Goal: Task Accomplishment & Management: Complete application form

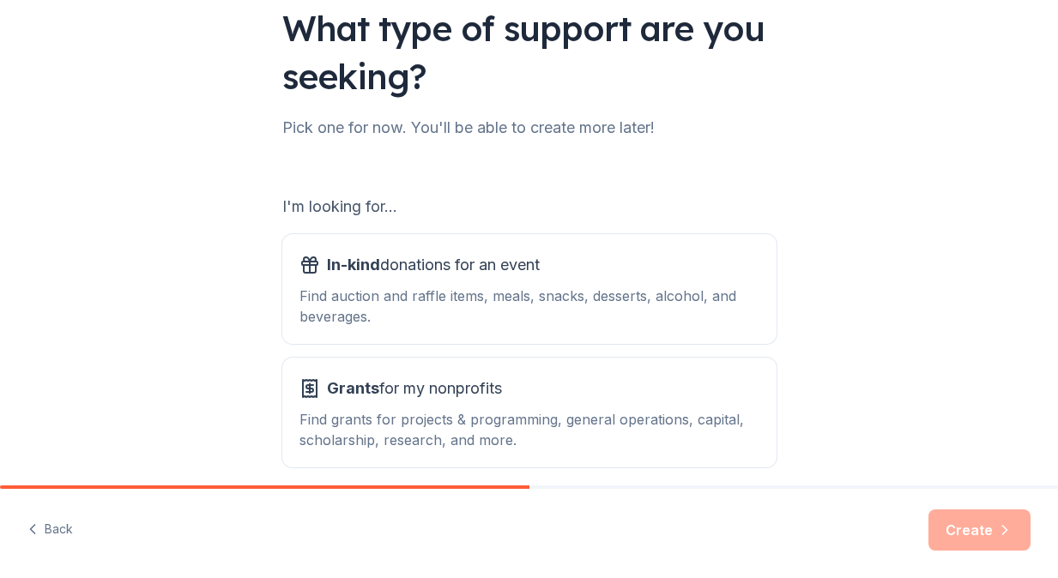
scroll to position [134, 0]
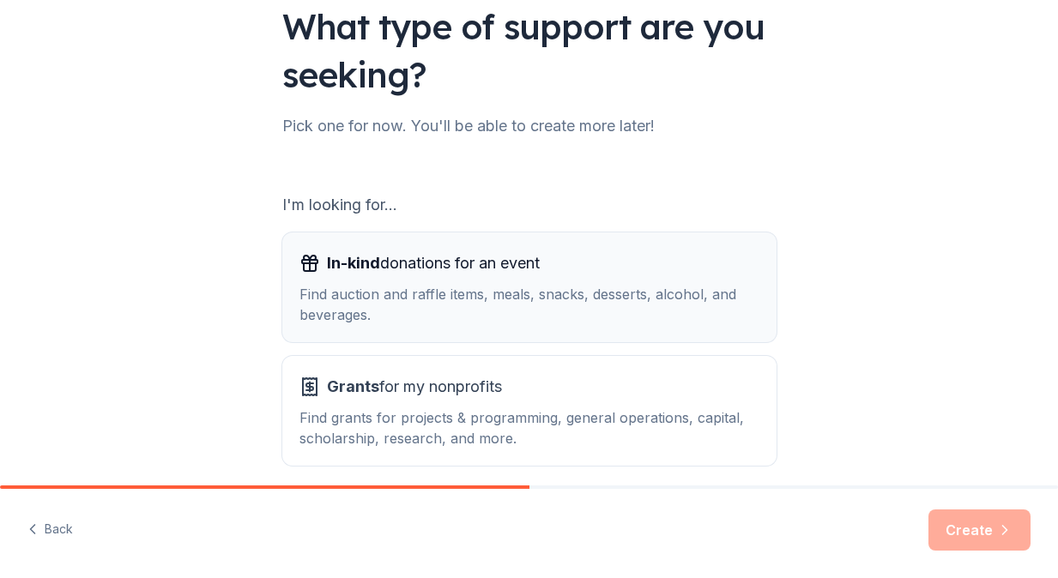
click at [573, 316] on div "Find auction and raffle items, meals, snacks, desserts, alcohol, and beverages." at bounding box center [529, 304] width 460 height 41
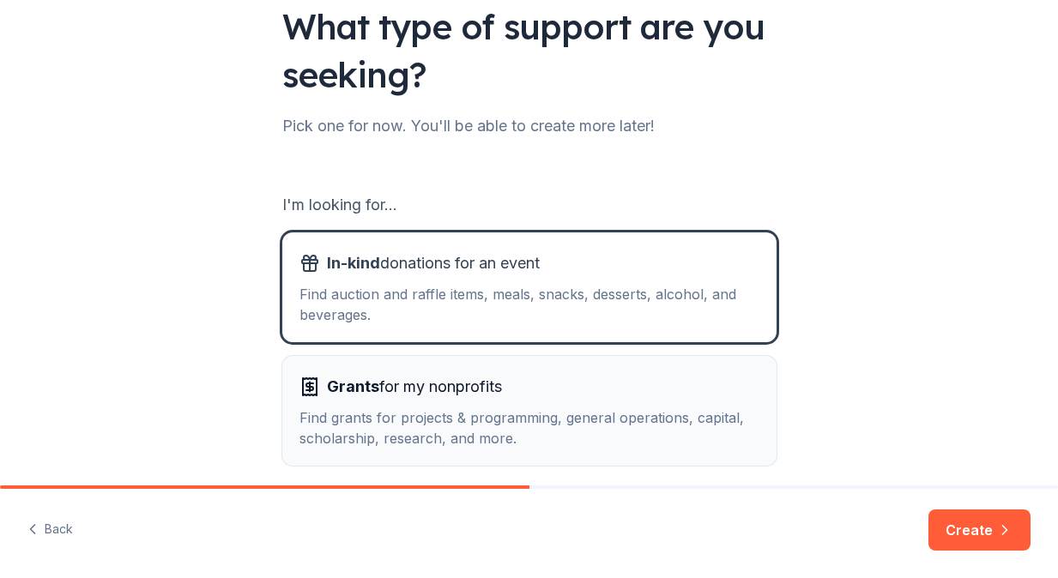
scroll to position [207, 0]
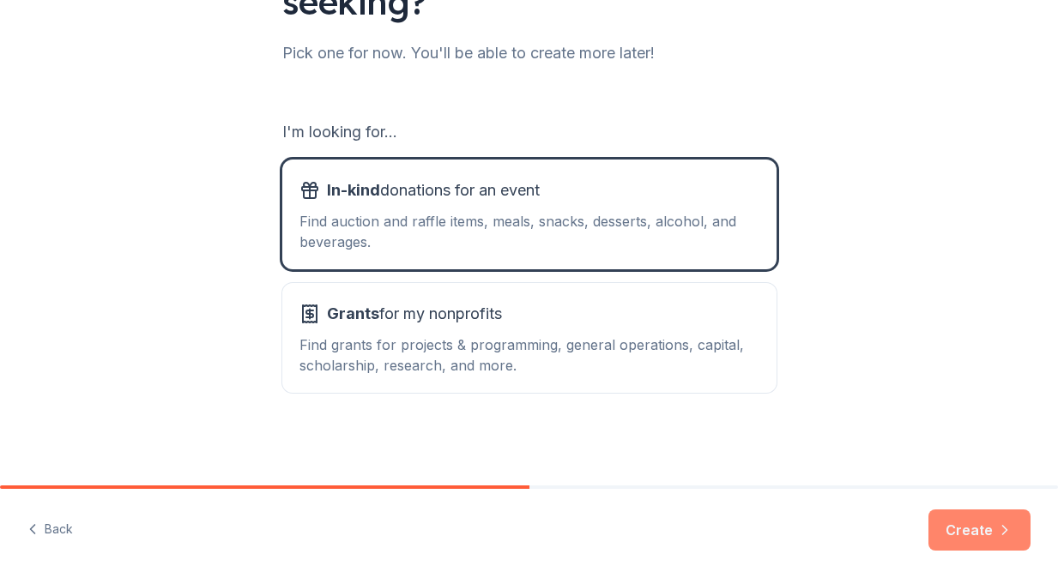
click at [990, 522] on button "Create" at bounding box center [979, 530] width 102 height 41
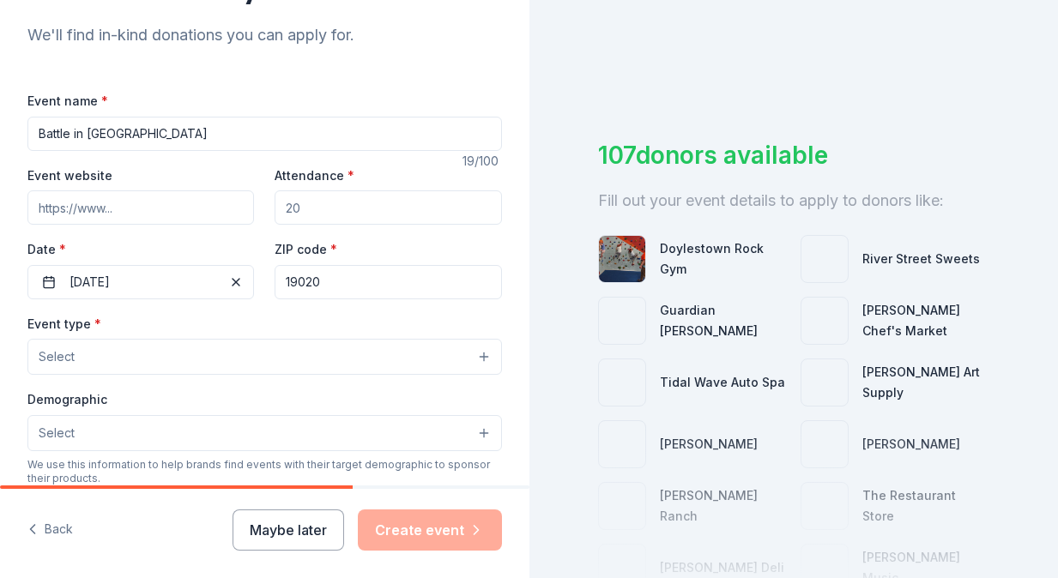
scroll to position [184, 0]
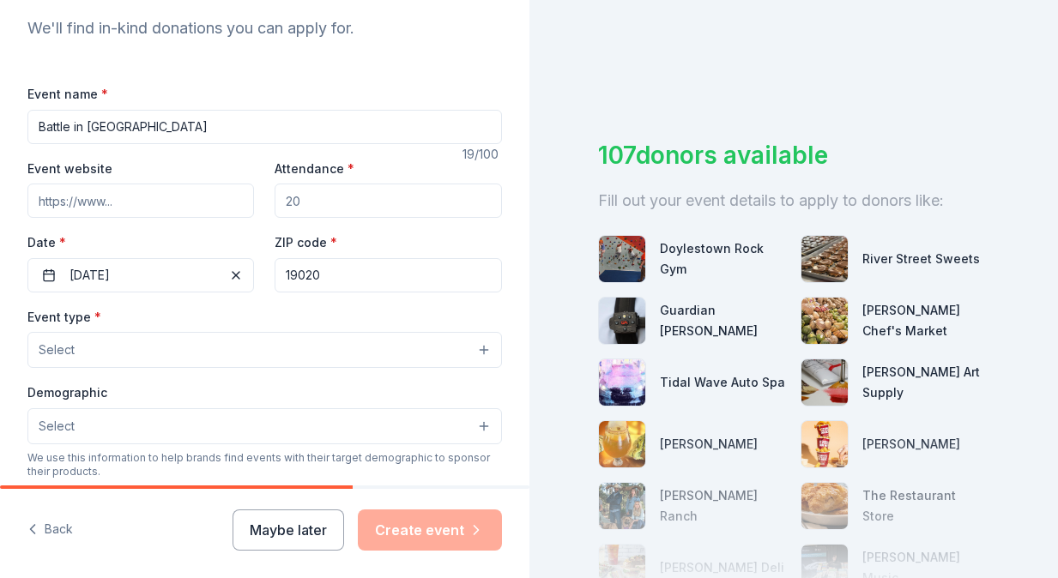
click at [335, 202] on input "Attendance *" at bounding box center [388, 201] width 227 height 34
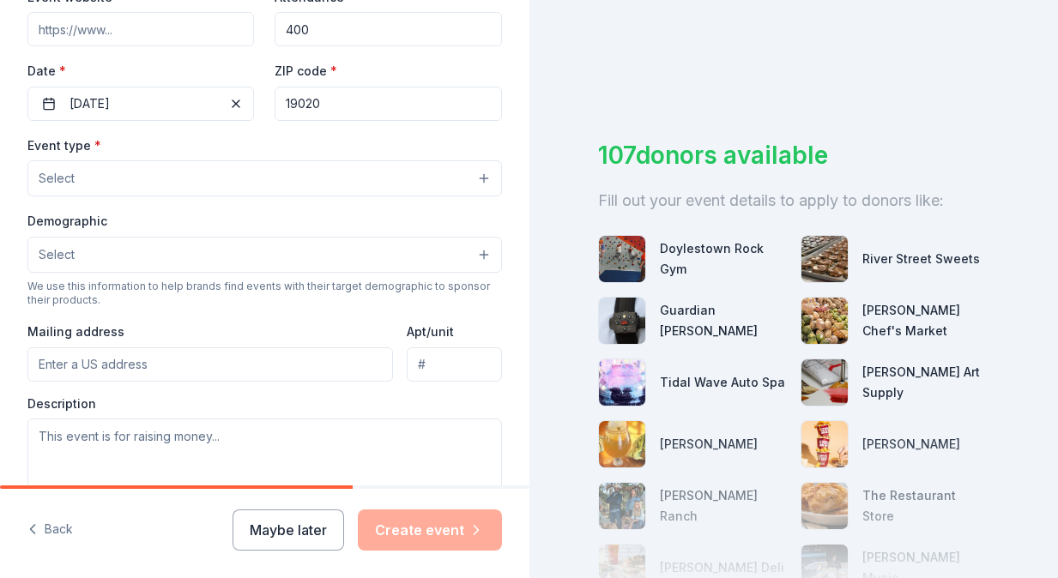
scroll to position [363, 0]
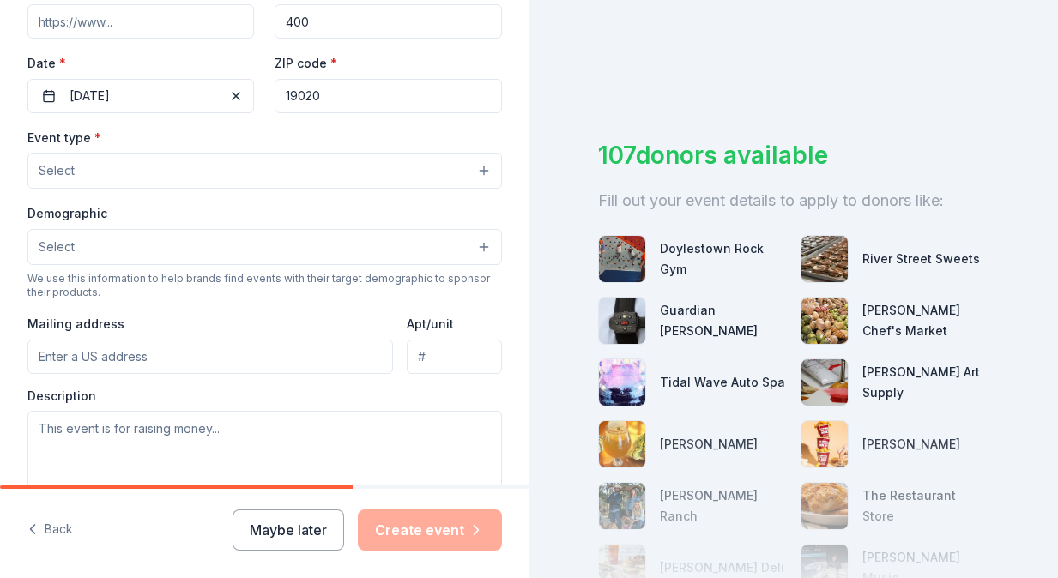
type input "400"
click at [190, 174] on button "Select" at bounding box center [264, 171] width 474 height 36
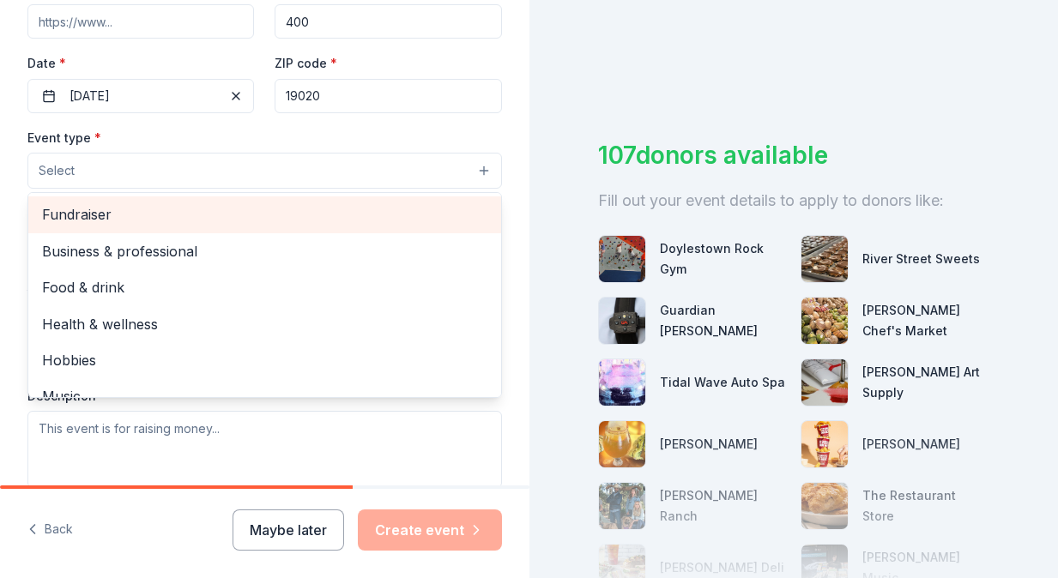
click at [196, 231] on div "Fundraiser" at bounding box center [264, 214] width 473 height 36
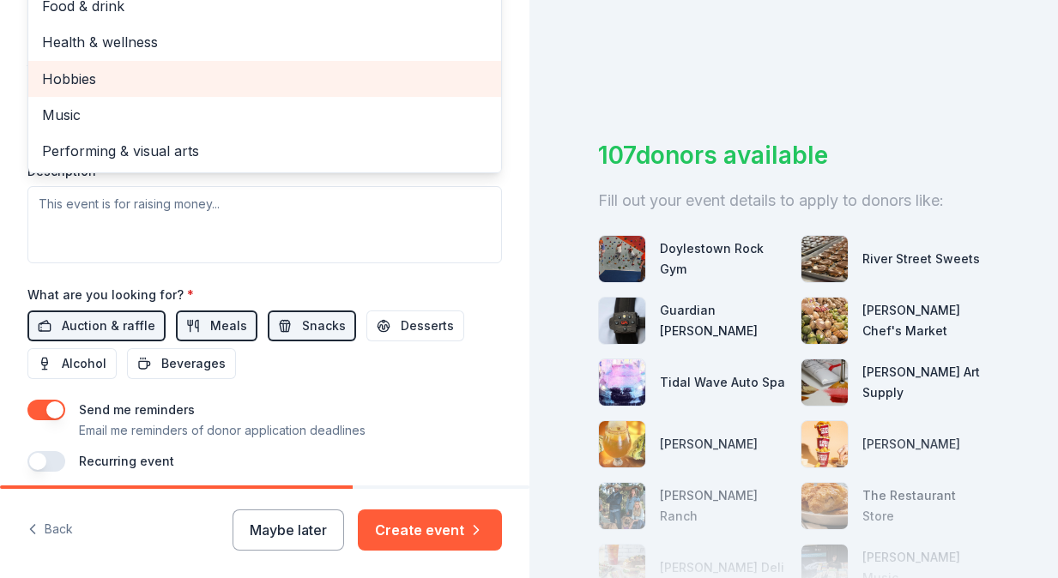
scroll to position [598, 0]
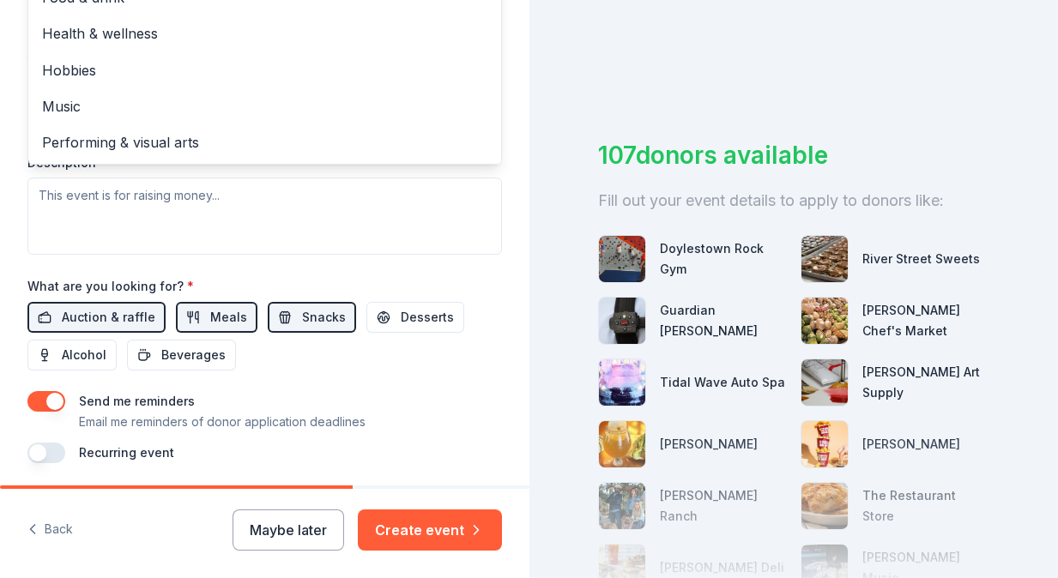
click at [354, 208] on div "Event type * Fundraiser Business & professional Food & drink Health & wellness …" at bounding box center [264, 73] width 474 height 363
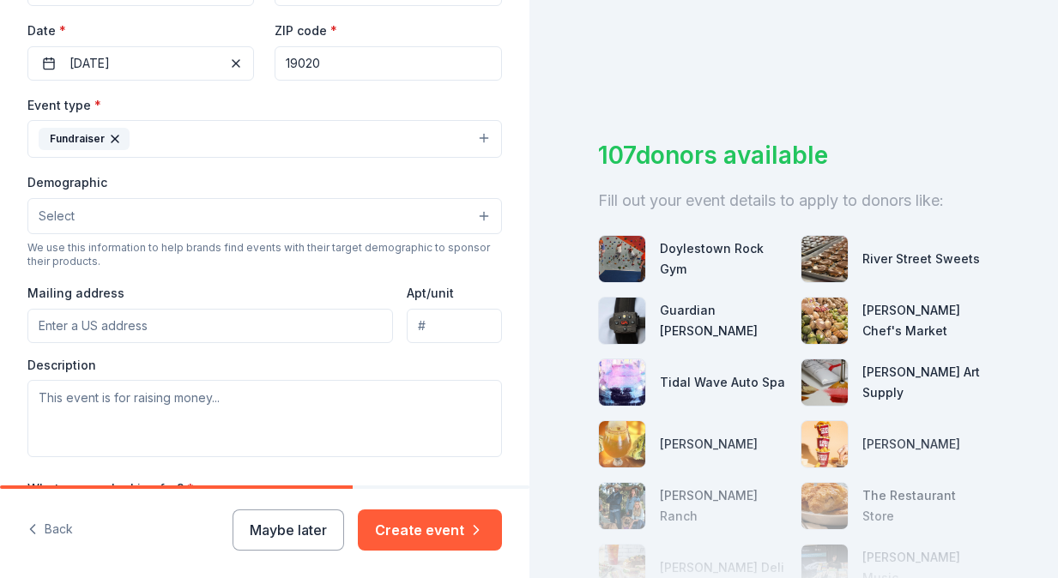
scroll to position [403, 0]
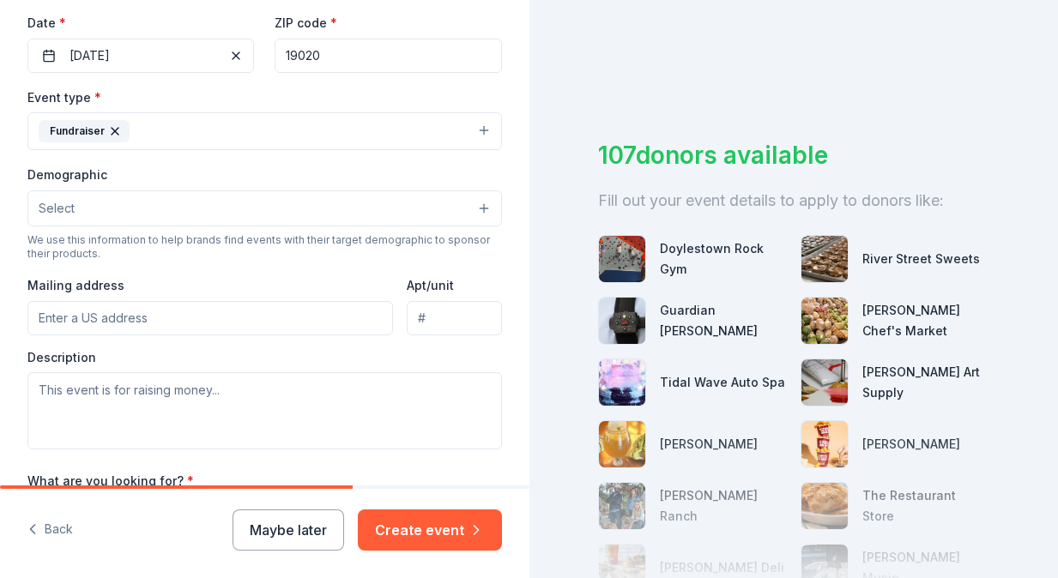
click at [318, 214] on button "Select" at bounding box center [264, 208] width 474 height 36
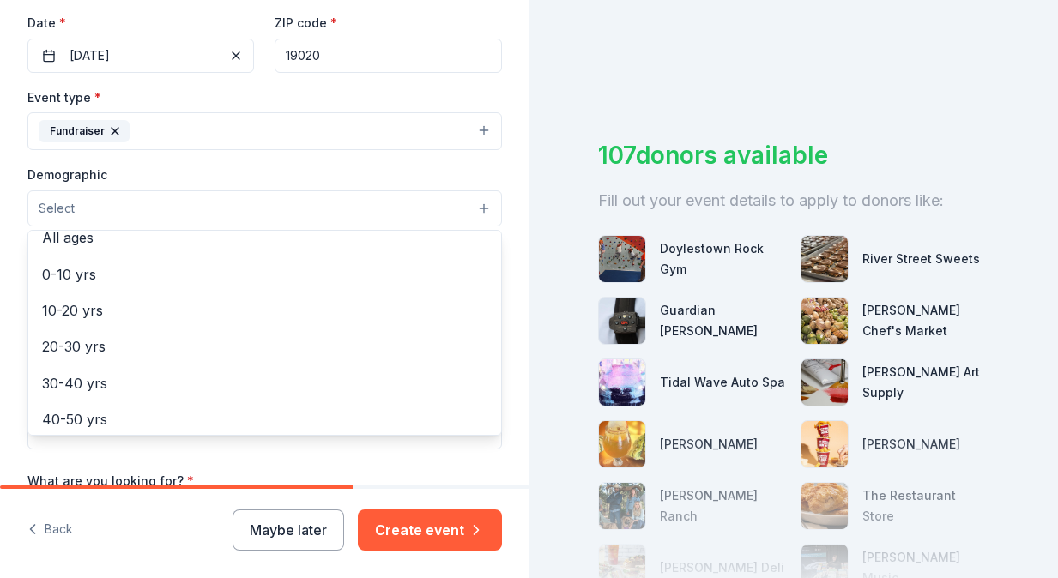
scroll to position [127, 0]
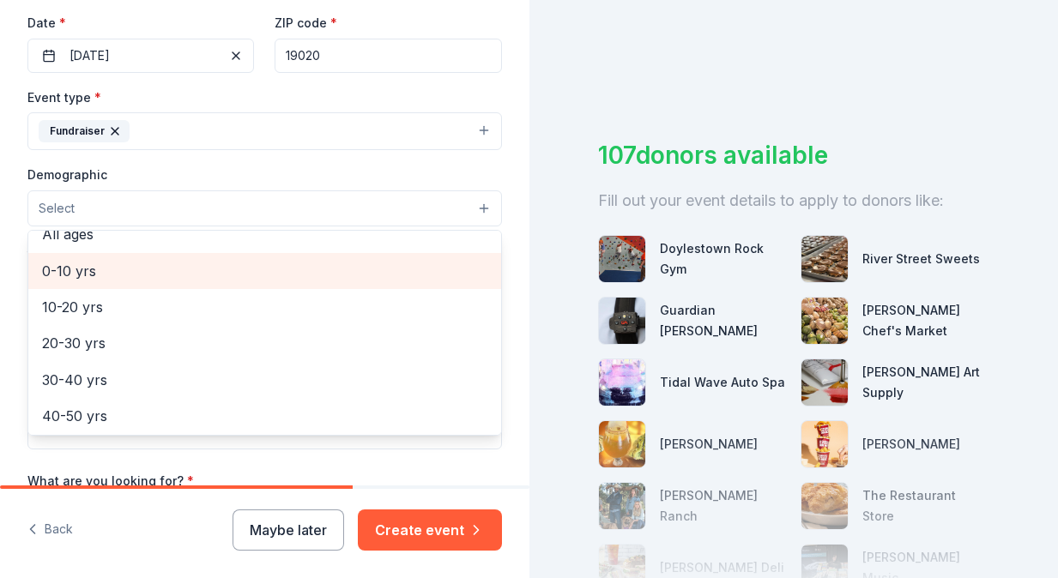
click at [299, 273] on span "0-10 yrs" at bounding box center [264, 271] width 445 height 22
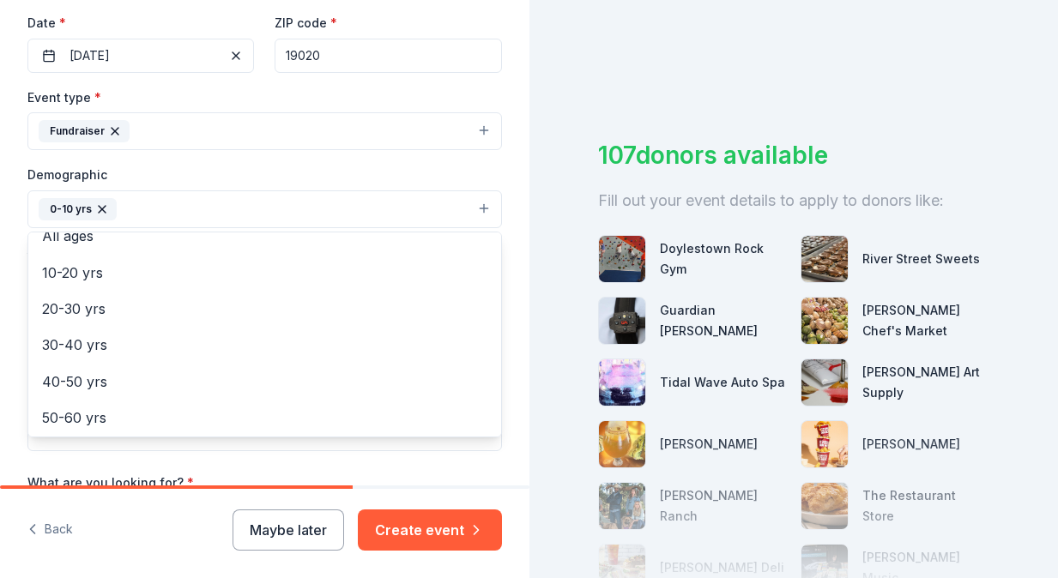
click at [517, 232] on div "Tell us about your event. We'll find in-kind donations you can apply for. Event…" at bounding box center [264, 169] width 529 height 1145
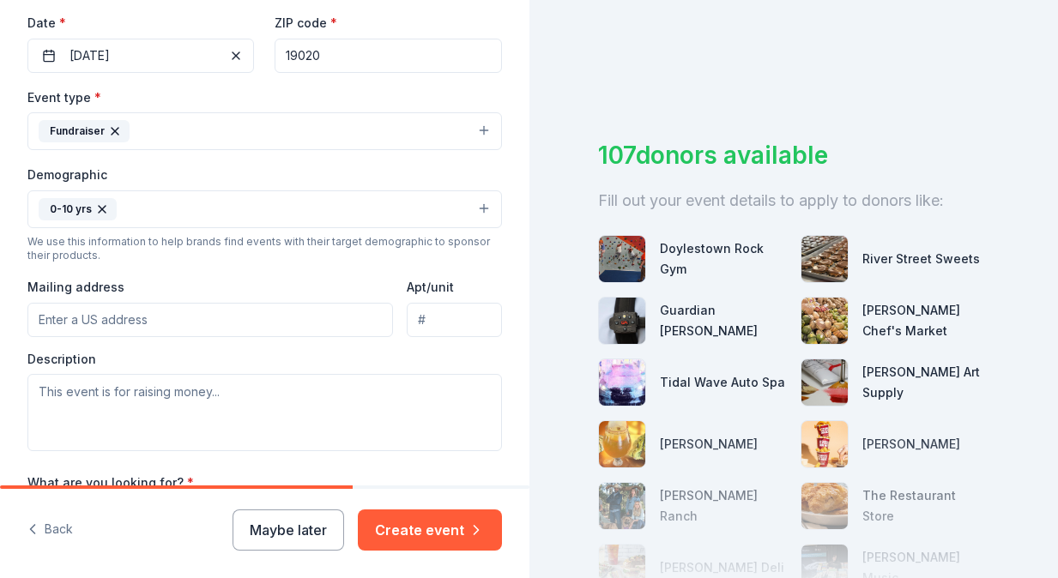
click at [349, 323] on input "Mailing address" at bounding box center [209, 320] width 365 height 34
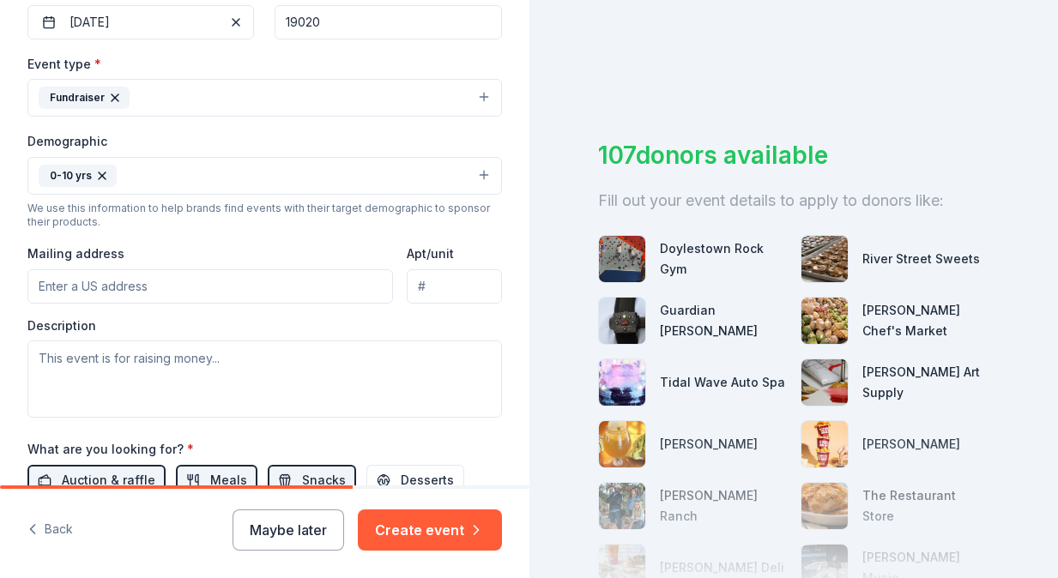
scroll to position [443, 0]
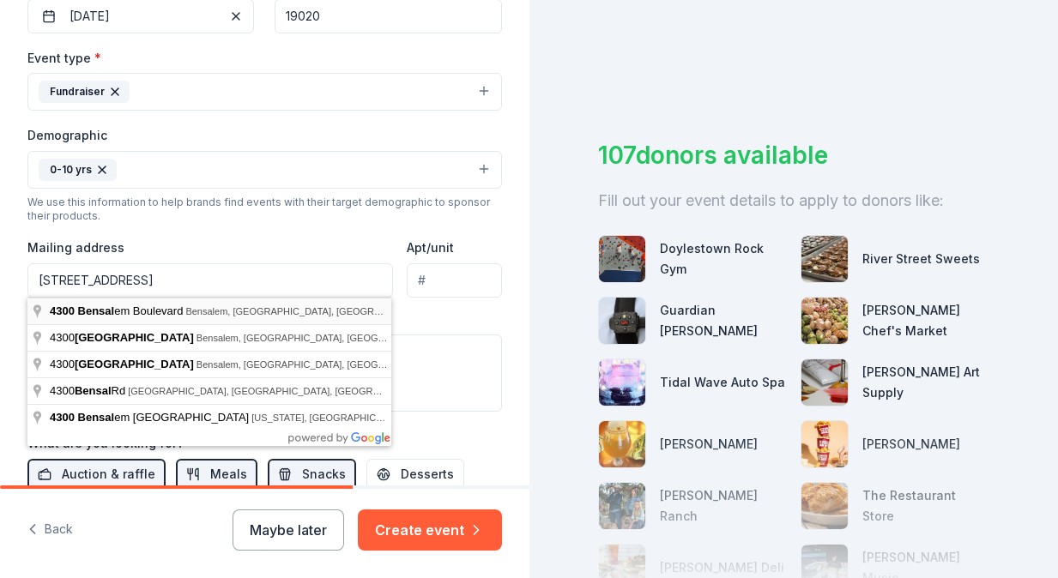
type input "4300 Bensalem Boulevard, Bensalem Township, PA, 19020"
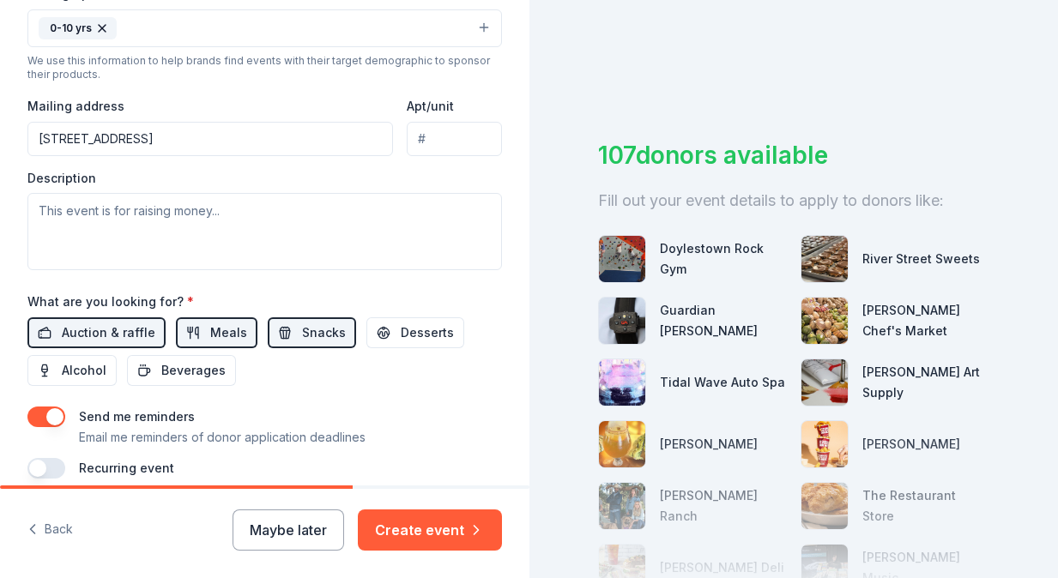
scroll to position [591, 0]
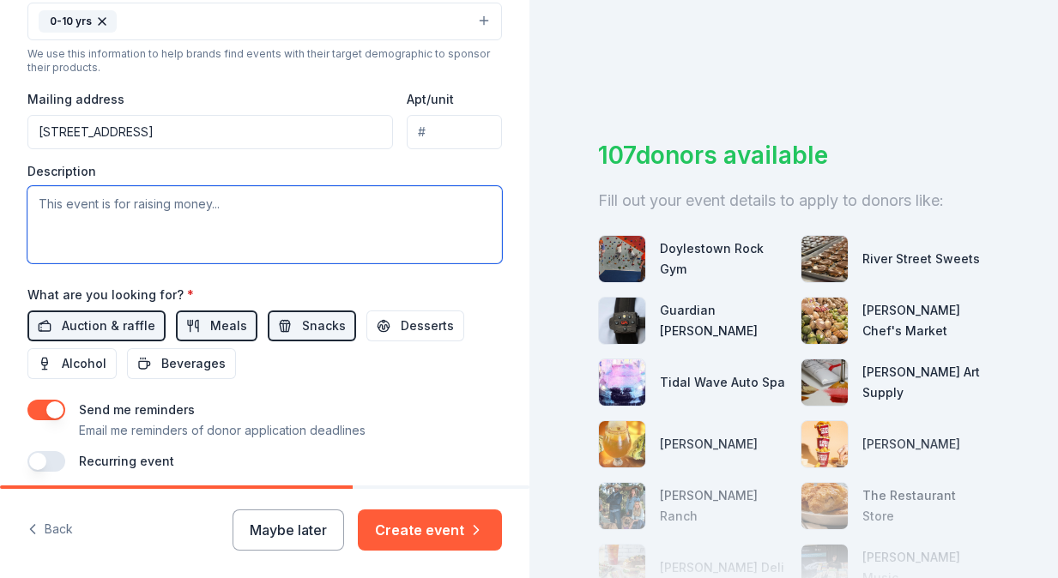
click at [252, 206] on textarea at bounding box center [264, 224] width 474 height 77
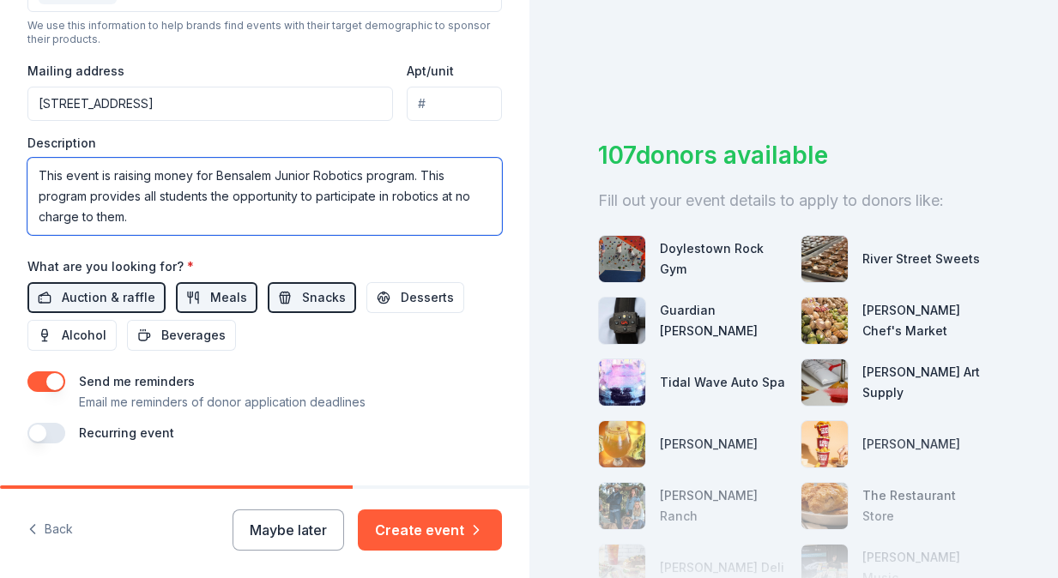
scroll to position [660, 0]
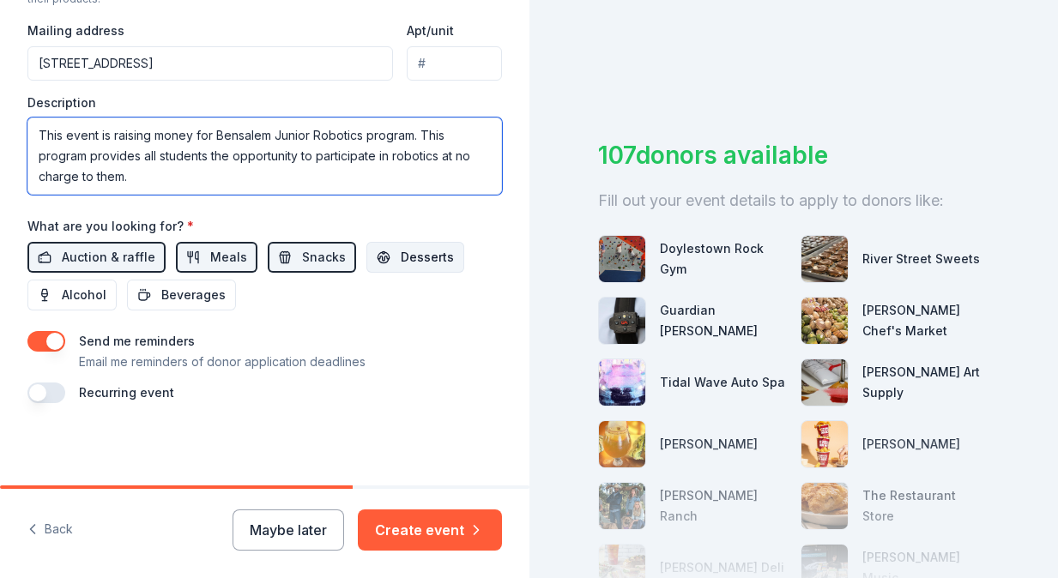
type textarea "This event is raising money for Bensalem Junior Robotics program. This program …"
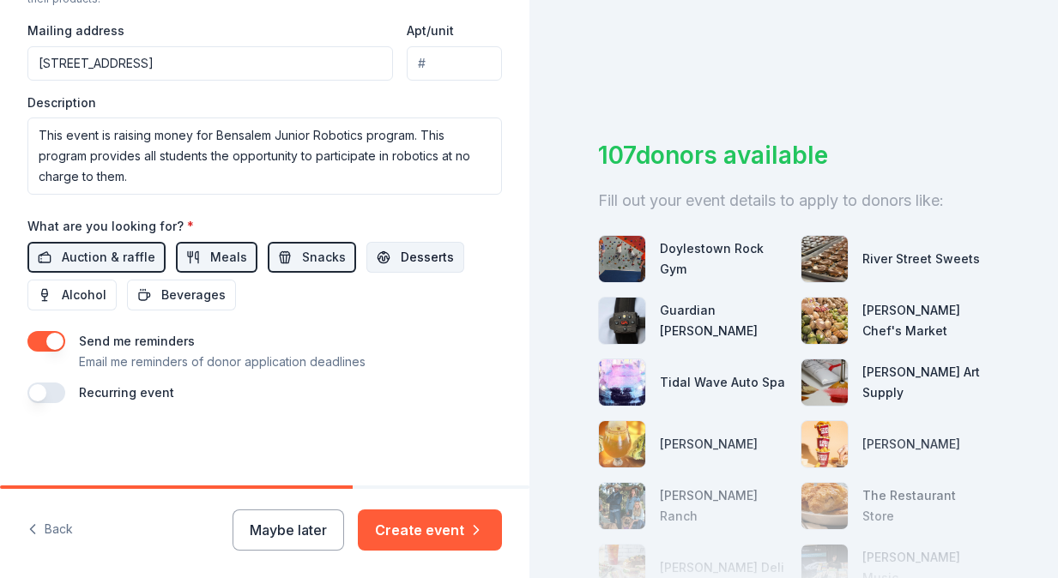
click at [384, 257] on button "Desserts" at bounding box center [415, 257] width 98 height 31
click at [51, 393] on button "button" at bounding box center [46, 393] width 38 height 21
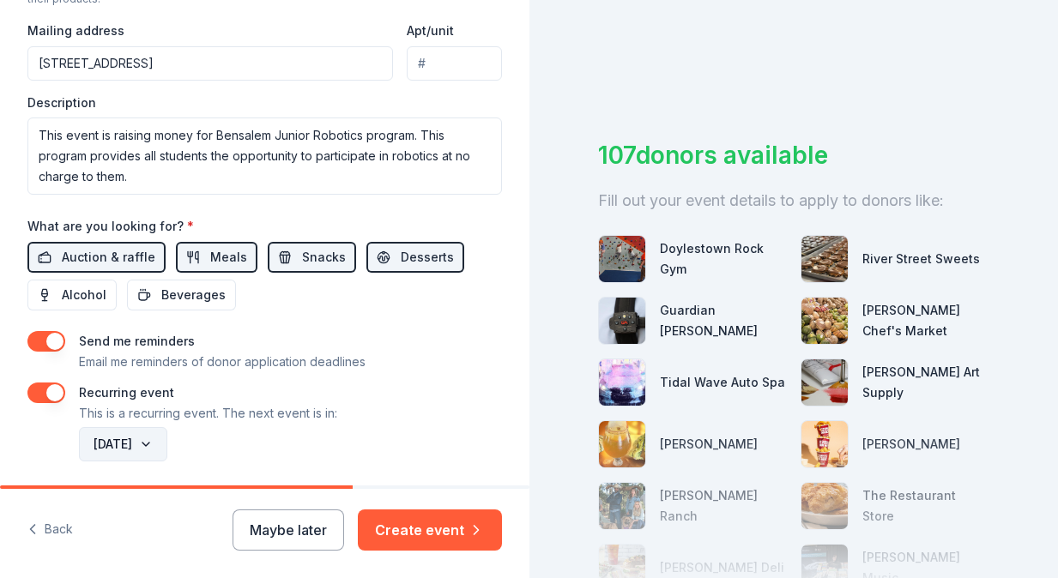
click at [150, 443] on button "December 2025" at bounding box center [123, 444] width 88 height 34
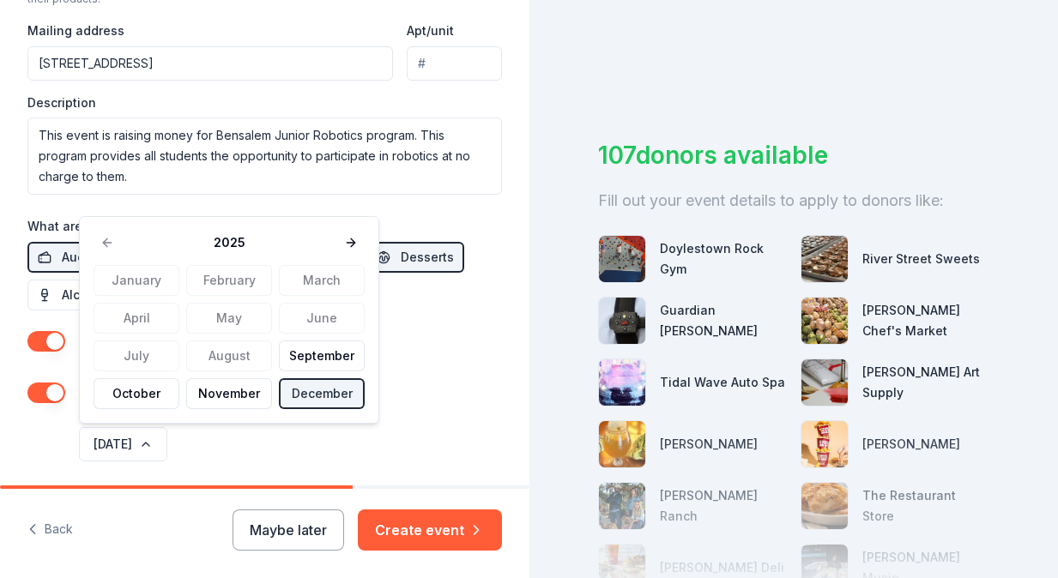
click at [400, 342] on div "Send me reminders Email me reminders of donor application deadlines" at bounding box center [264, 351] width 474 height 41
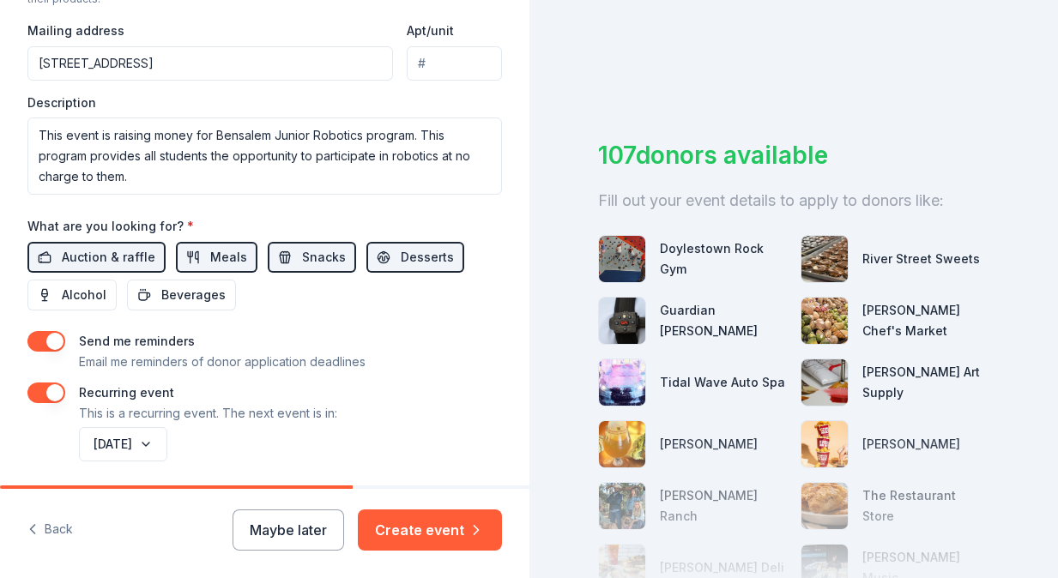
scroll to position [722, 0]
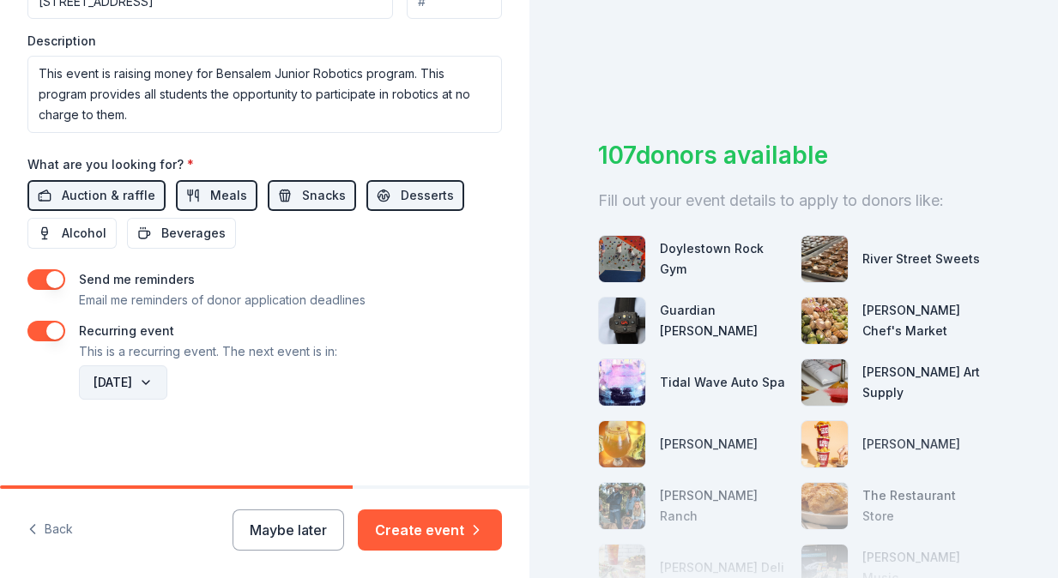
click at [143, 384] on button "December 2025" at bounding box center [123, 382] width 88 height 34
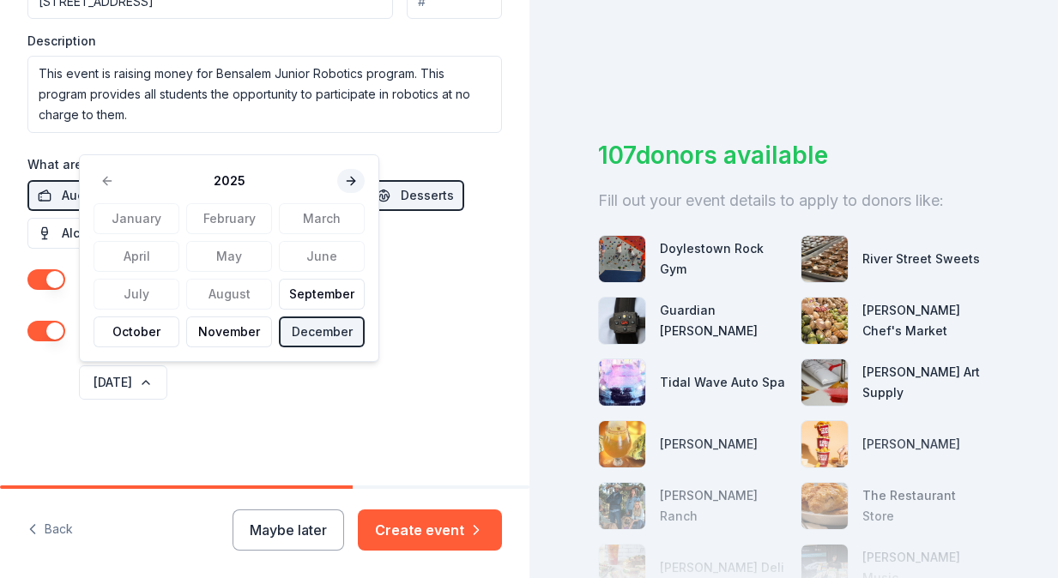
click at [346, 183] on button at bounding box center [350, 181] width 27 height 24
click at [300, 335] on button "December" at bounding box center [322, 332] width 86 height 31
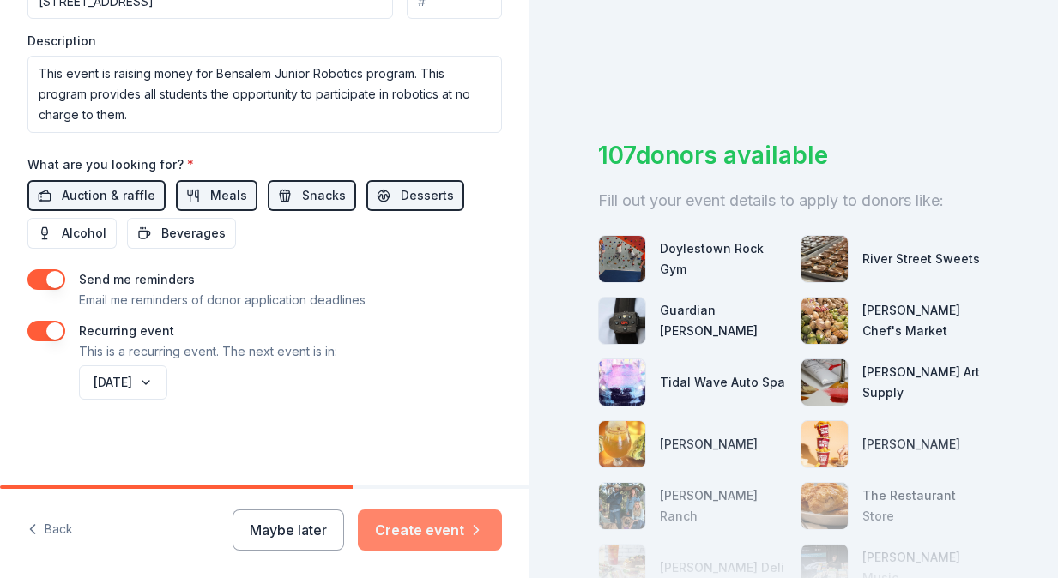
click at [456, 529] on button "Create event" at bounding box center [430, 530] width 144 height 41
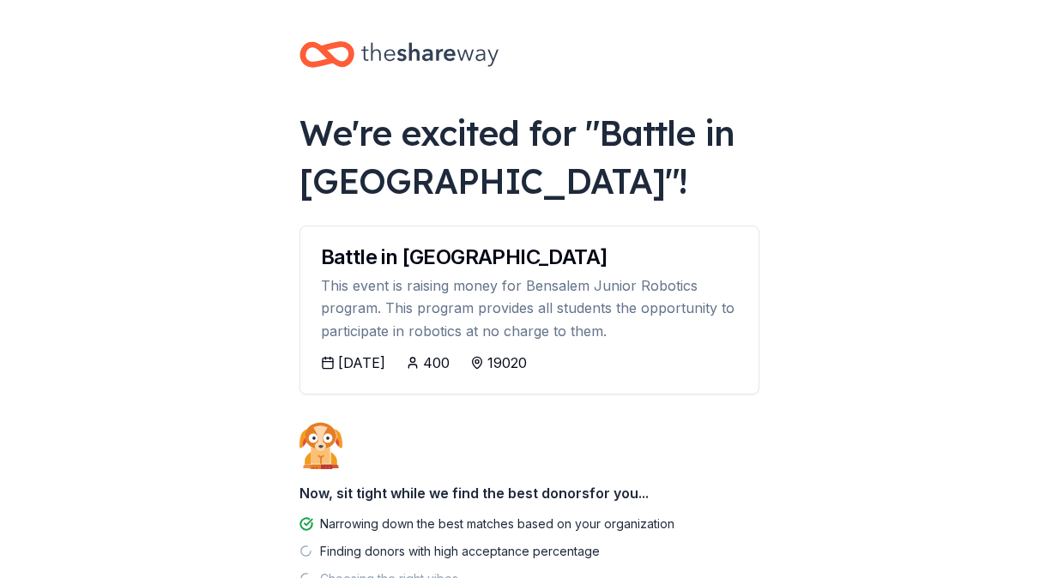
scroll to position [124, 0]
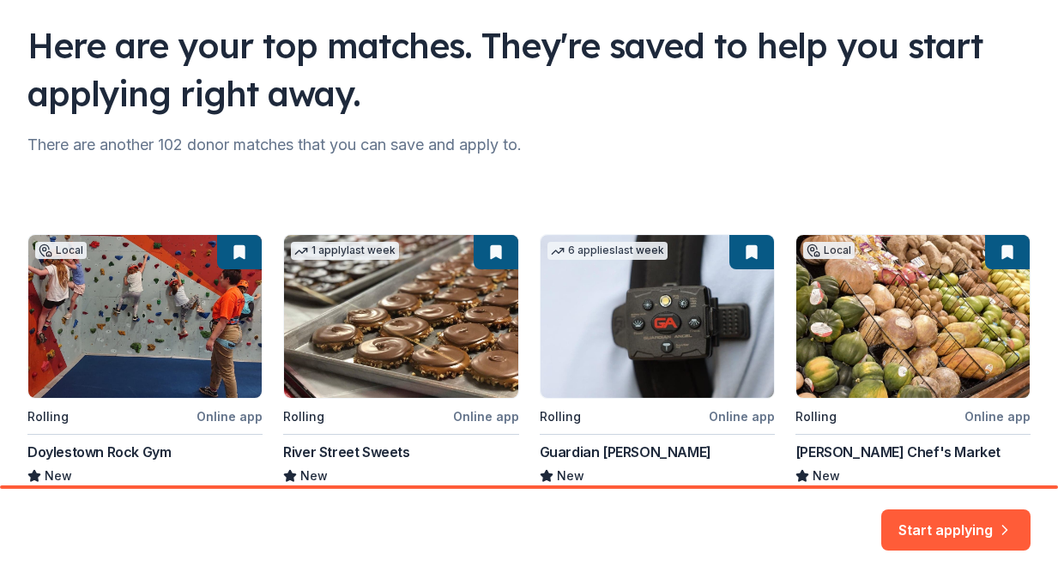
scroll to position [209, 0]
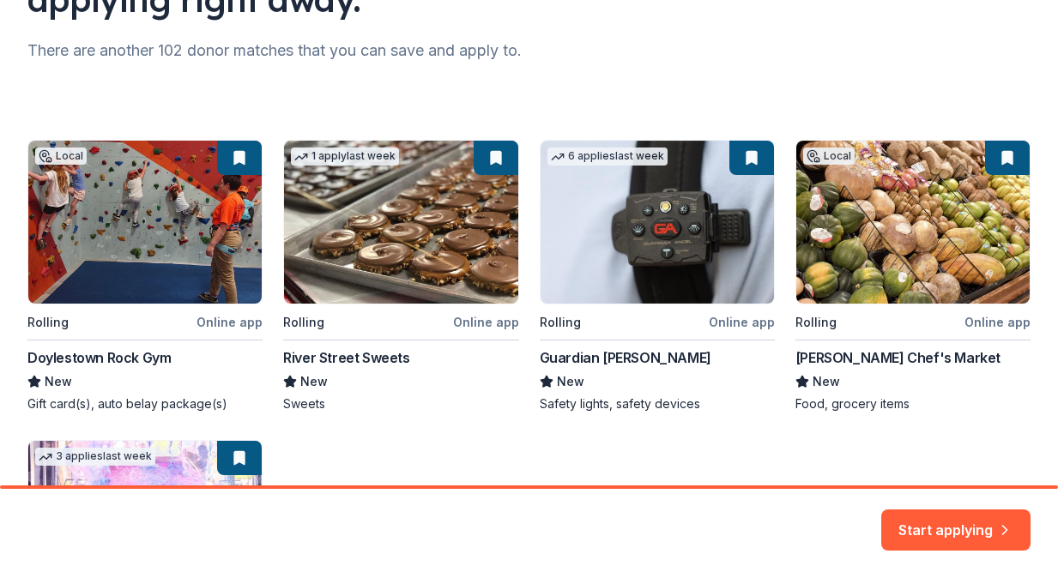
click at [141, 222] on div "Local Rolling Online app Doylestown Rock Gym New Gift card(s), auto belay packa…" at bounding box center [528, 426] width 1003 height 573
click at [100, 359] on div "Local Rolling Online app Doylestown Rock Gym New Gift card(s), auto belay packa…" at bounding box center [528, 426] width 1003 height 573
click at [53, 402] on div "Local Rolling Online app Doylestown Rock Gym New Gift card(s), auto belay packa…" at bounding box center [528, 426] width 1003 height 573
click at [404, 233] on div "Local Rolling Online app Doylestown Rock Gym New Gift card(s), auto belay packa…" at bounding box center [528, 426] width 1003 height 573
click at [350, 340] on div "Local Rolling Online app Doylestown Rock Gym New Gift card(s), auto belay packa…" at bounding box center [528, 426] width 1003 height 573
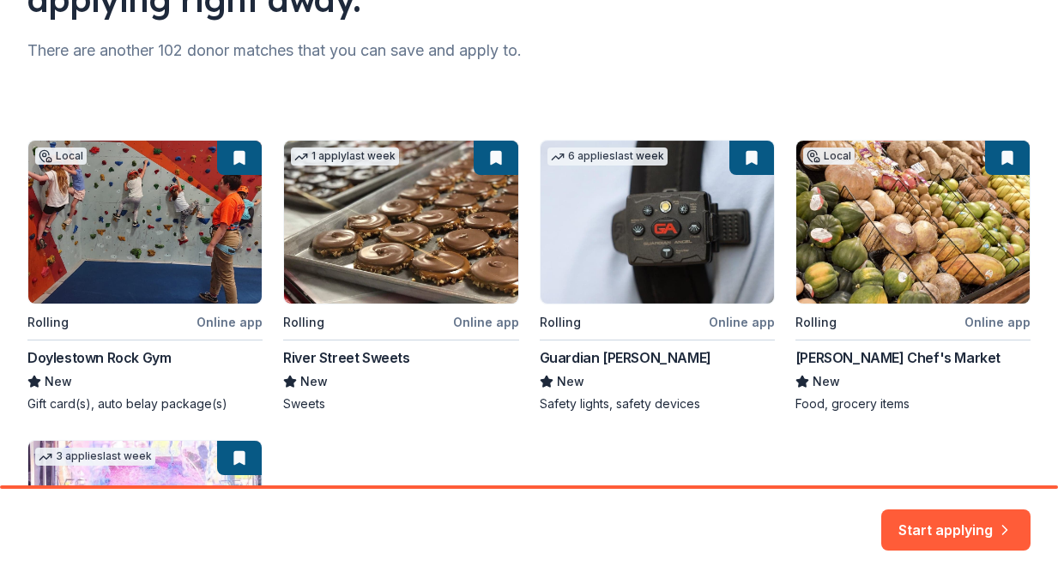
click at [484, 321] on div "Local Rolling Online app Doylestown Rock Gym New Gift card(s), auto belay packa…" at bounding box center [528, 426] width 1003 height 573
click at [438, 186] on div "Local Rolling Online app Doylestown Rock Gym New Gift card(s), auto belay packa…" at bounding box center [528, 426] width 1003 height 573
click at [483, 167] on div "Local Rolling Online app Doylestown Rock Gym New Gift card(s), auto belay packa…" at bounding box center [528, 426] width 1003 height 573
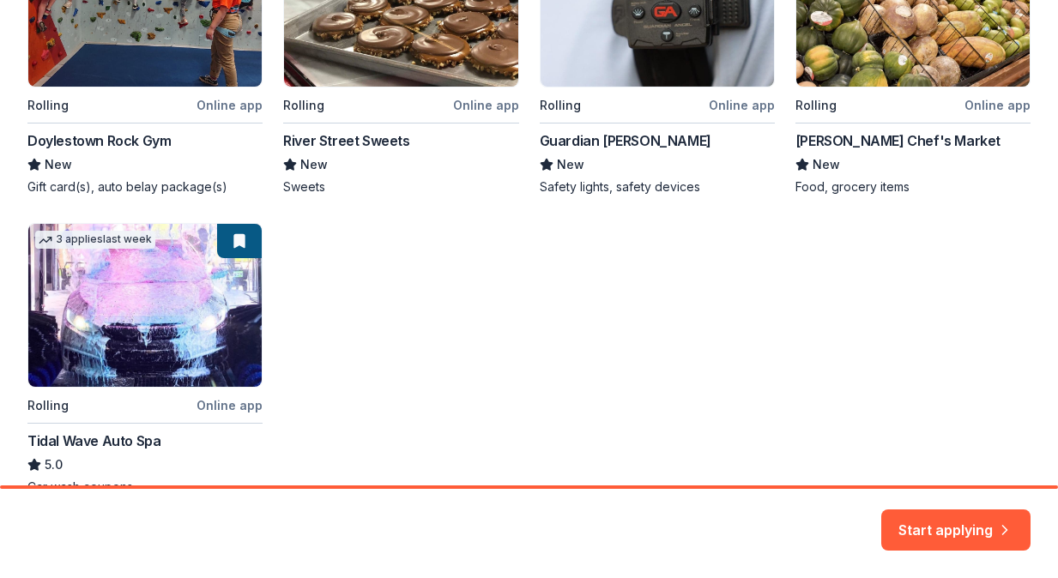
scroll to position [519, 0]
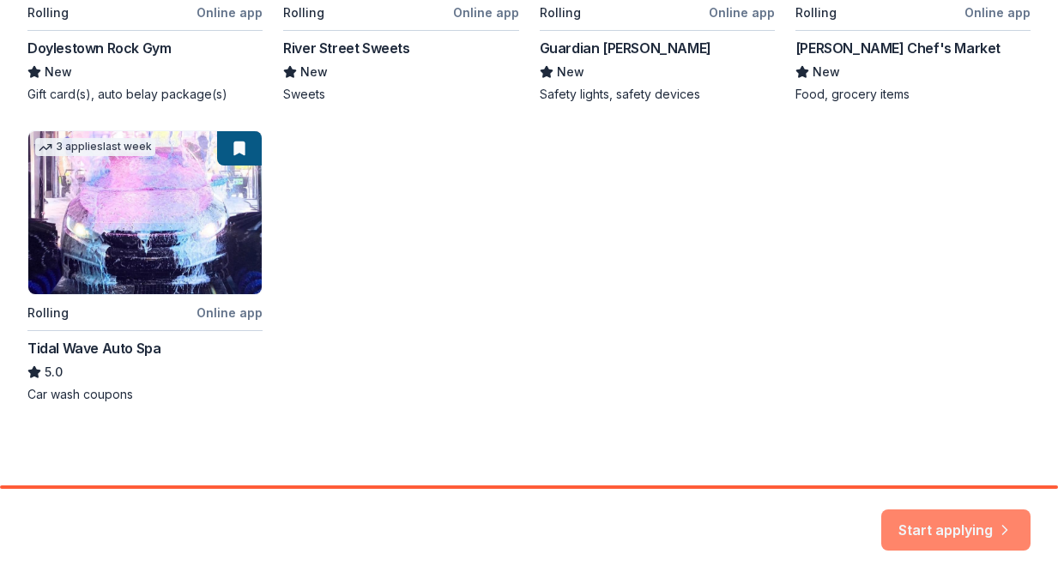
click at [972, 535] on button "Start applying" at bounding box center [955, 519] width 149 height 41
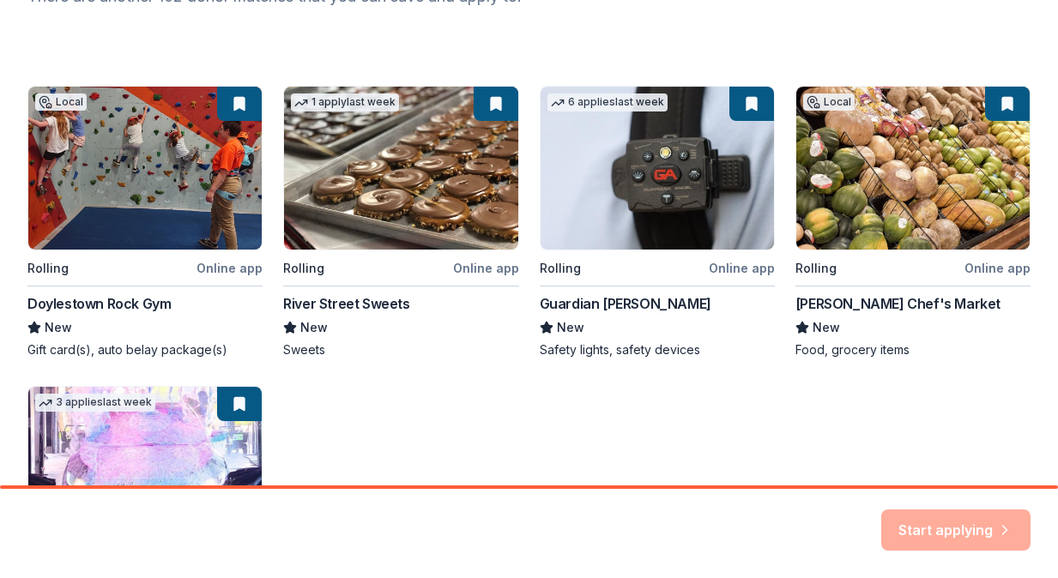
scroll to position [258, 0]
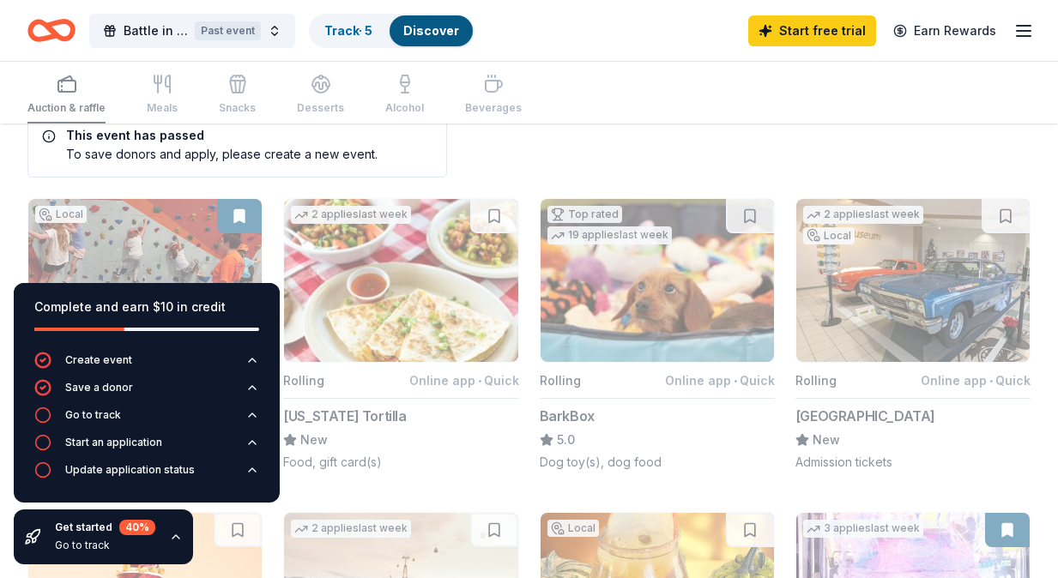
scroll to position [45, 0]
click at [92, 543] on div "Go to track" at bounding box center [105, 546] width 100 height 14
click at [137, 522] on div "40 %" at bounding box center [137, 527] width 36 height 15
click at [443, 34] on link "Discover" at bounding box center [431, 30] width 56 height 15
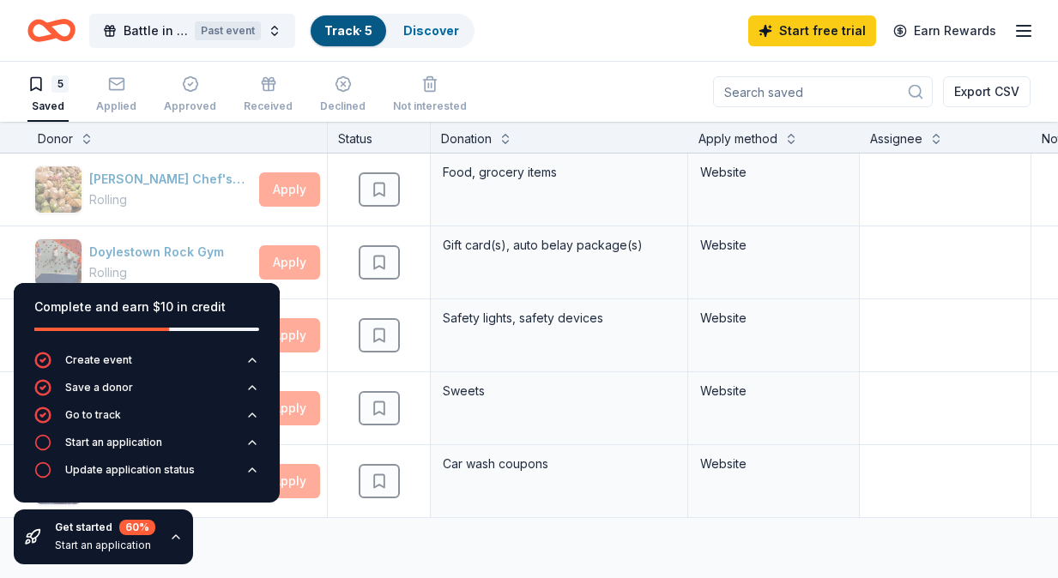
click at [330, 26] on link "Track · 5" at bounding box center [348, 30] width 48 height 15
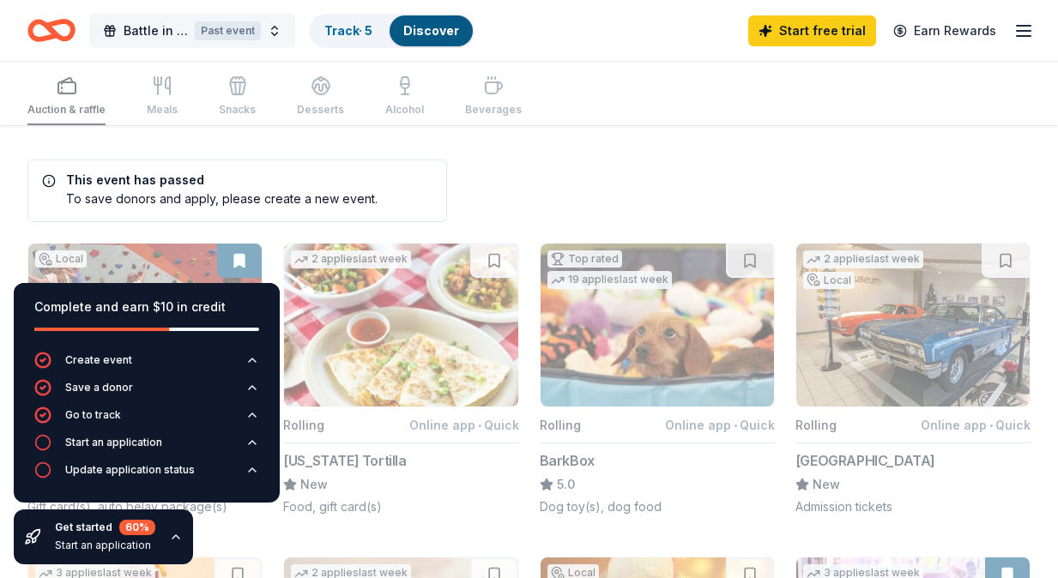
click at [214, 30] on div "Past event" at bounding box center [228, 30] width 66 height 19
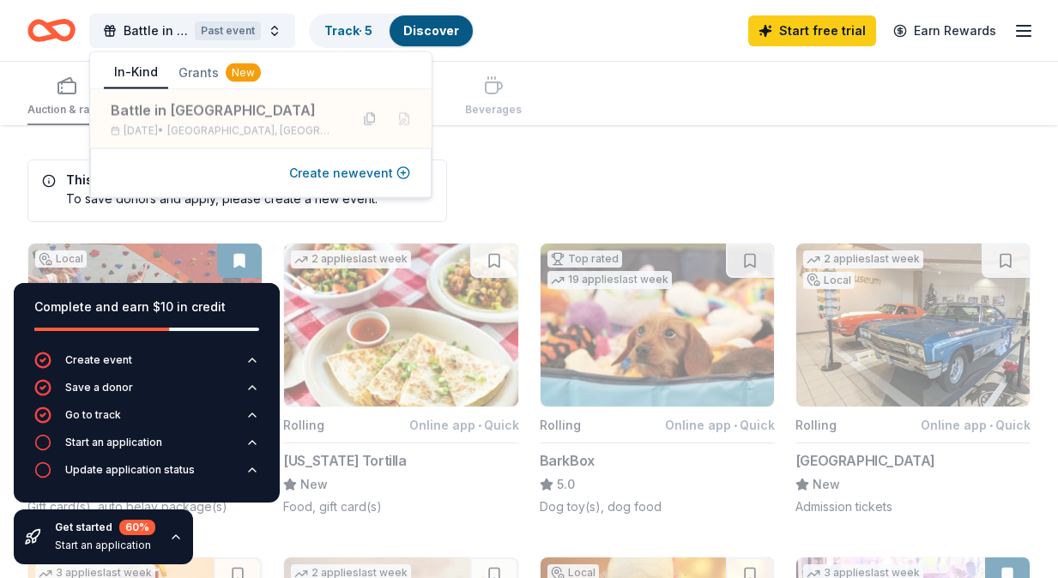
click at [350, 172] on button "Create new event" at bounding box center [349, 173] width 121 height 21
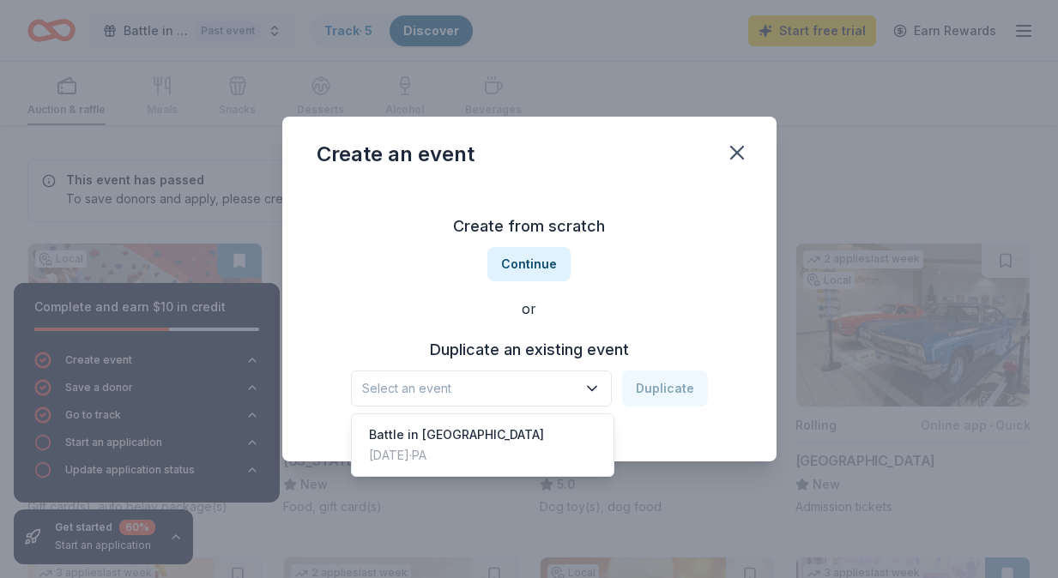
click at [548, 390] on span "Select an event" at bounding box center [469, 388] width 214 height 21
click at [538, 439] on div "Battle in Bensalem Dec 14, 2024 · PA" at bounding box center [483, 445] width 256 height 55
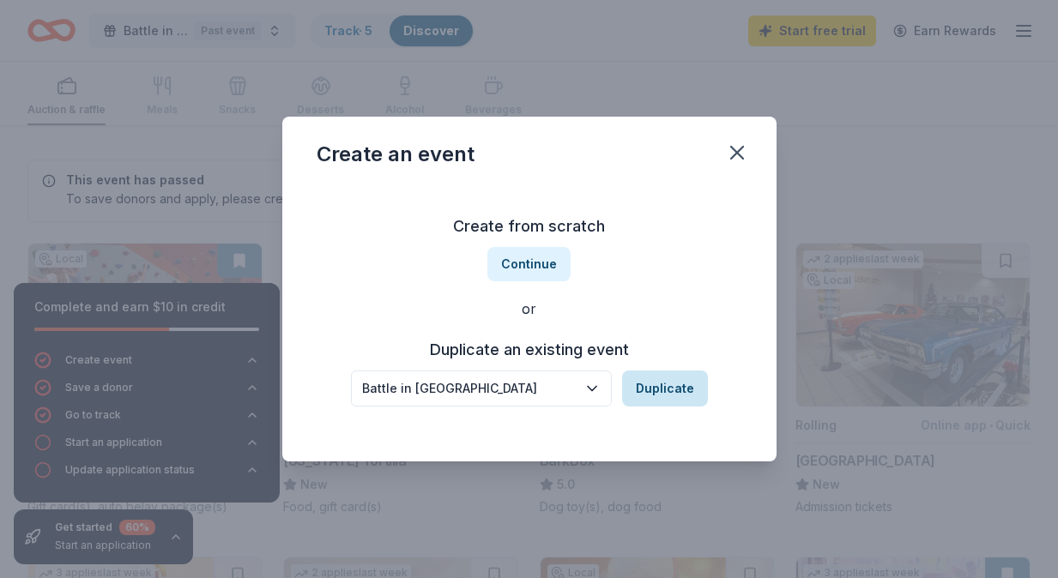
click at [666, 391] on button "Duplicate" at bounding box center [665, 389] width 86 height 36
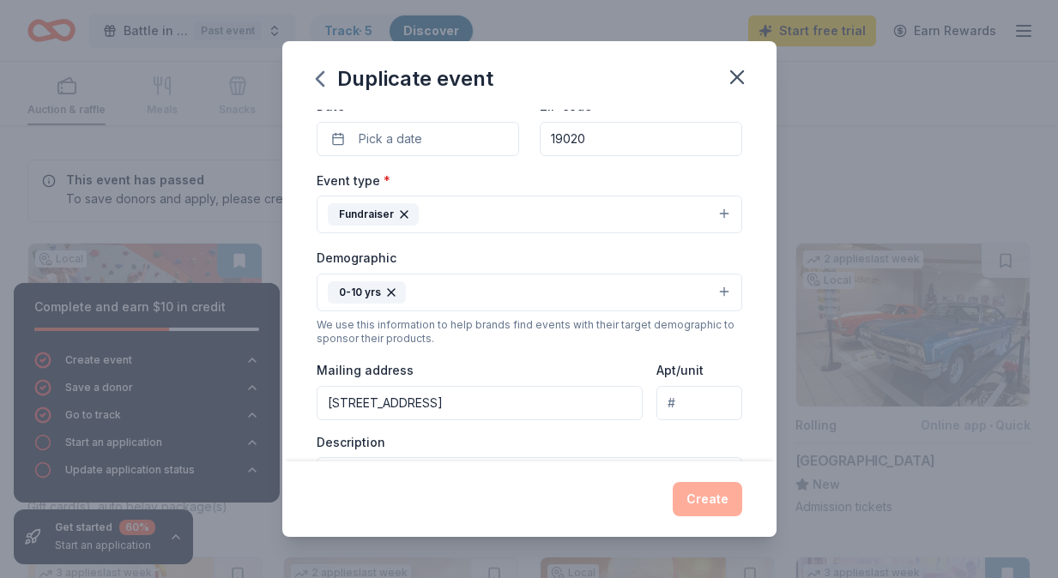
scroll to position [169, 0]
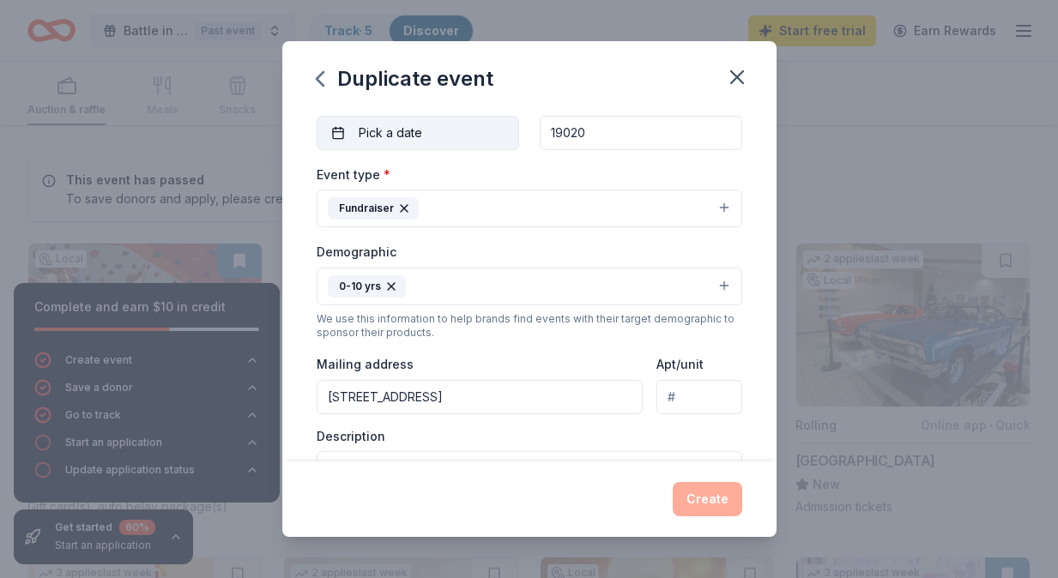
click at [425, 117] on button "Pick a date" at bounding box center [418, 133] width 202 height 34
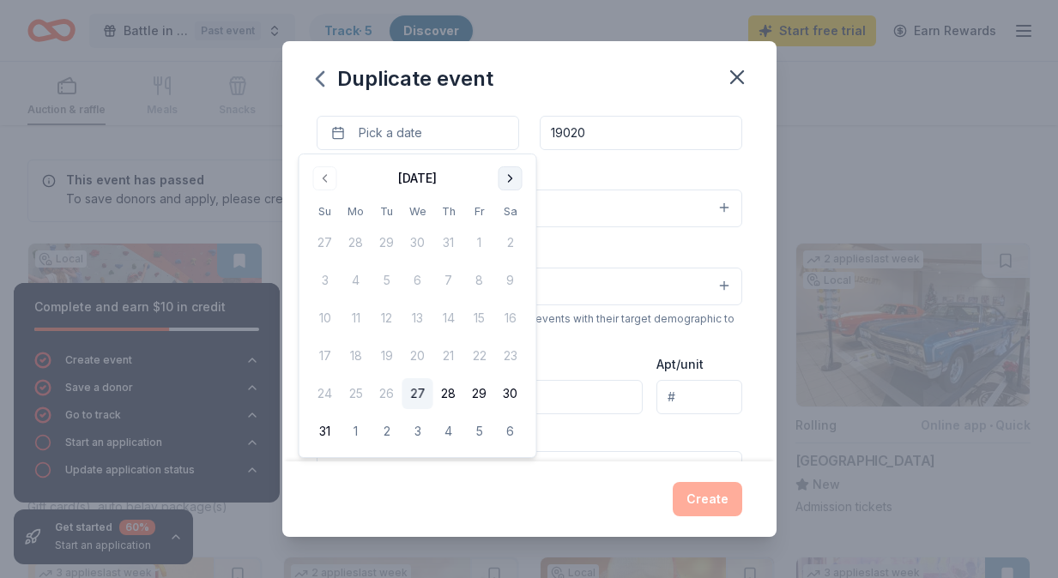
click at [504, 182] on button "Go to next month" at bounding box center [510, 178] width 24 height 24
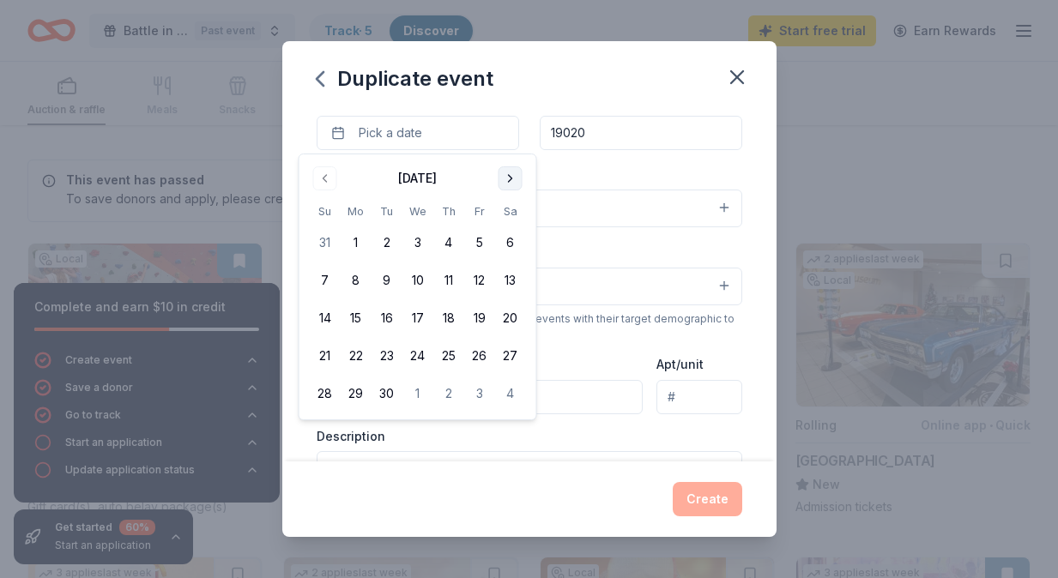
click at [504, 182] on button "Go to next month" at bounding box center [510, 178] width 24 height 24
click at [504, 183] on button "Go to next month" at bounding box center [510, 178] width 24 height 24
click at [504, 185] on button "Go to next month" at bounding box center [510, 178] width 24 height 24
click at [511, 283] on button "13" at bounding box center [510, 280] width 31 height 31
click at [741, 260] on div "Demographic 0-10 yrs" at bounding box center [530, 273] width 426 height 64
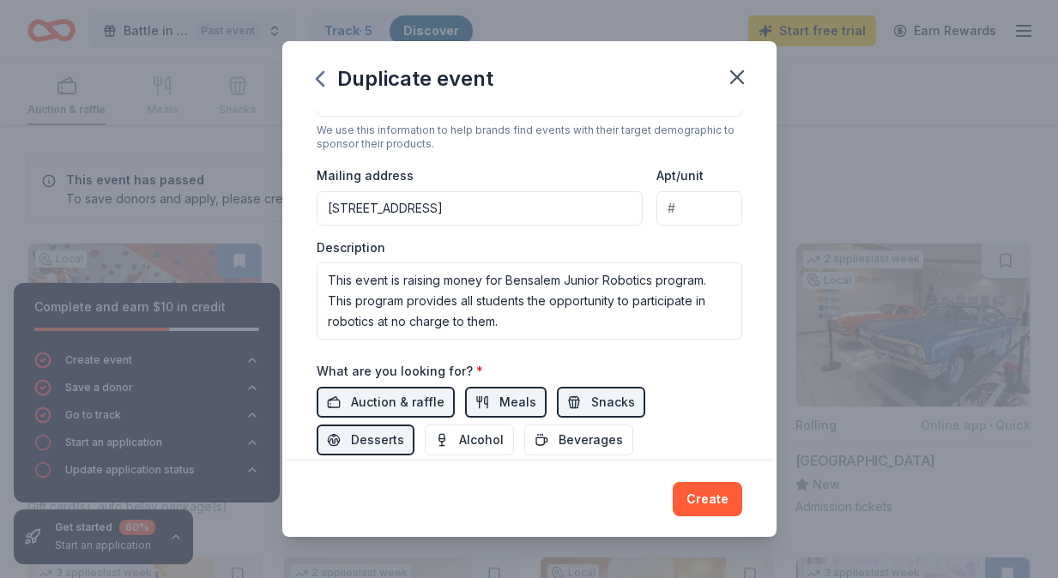
scroll to position [595, 0]
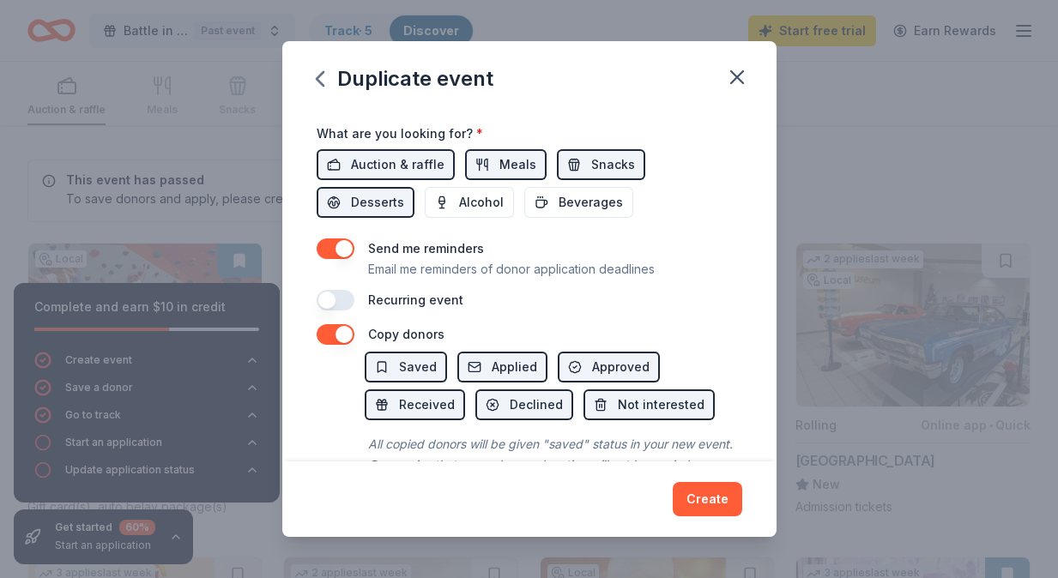
click at [335, 303] on button "button" at bounding box center [336, 300] width 38 height 21
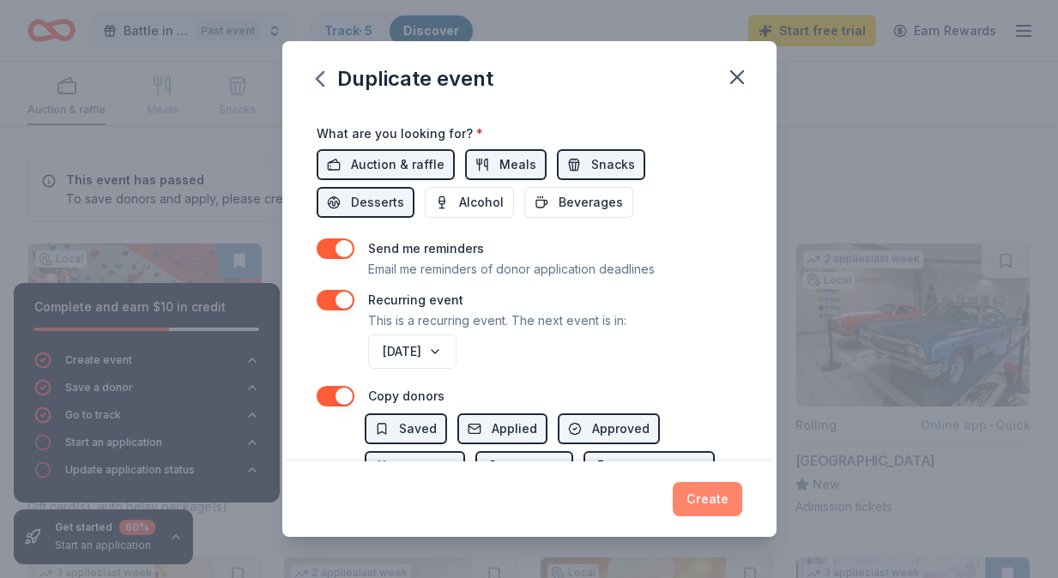
click at [704, 494] on button "Create" at bounding box center [707, 499] width 69 height 34
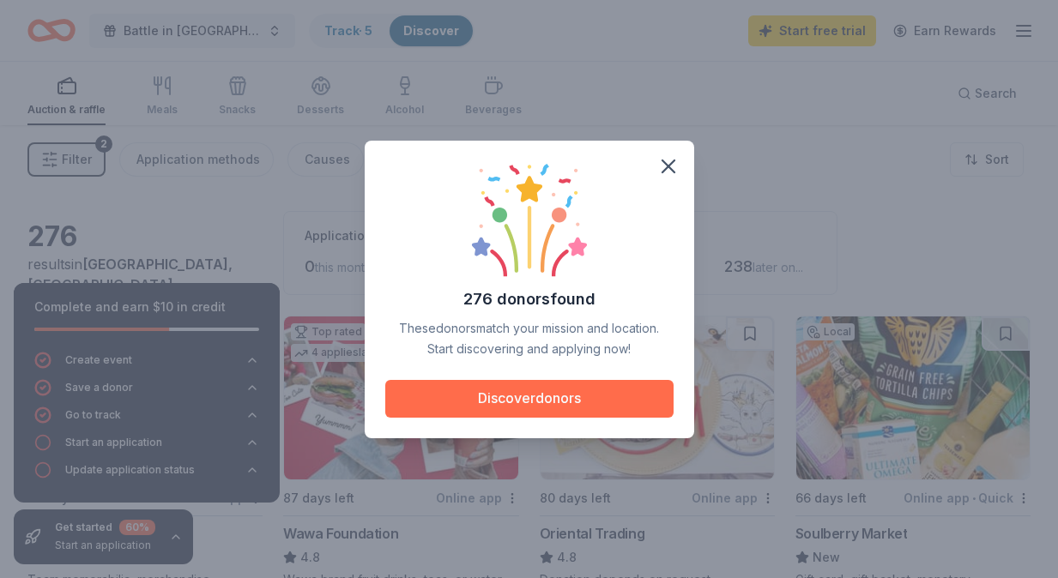
click at [601, 405] on button "Discover donors" at bounding box center [529, 399] width 288 height 38
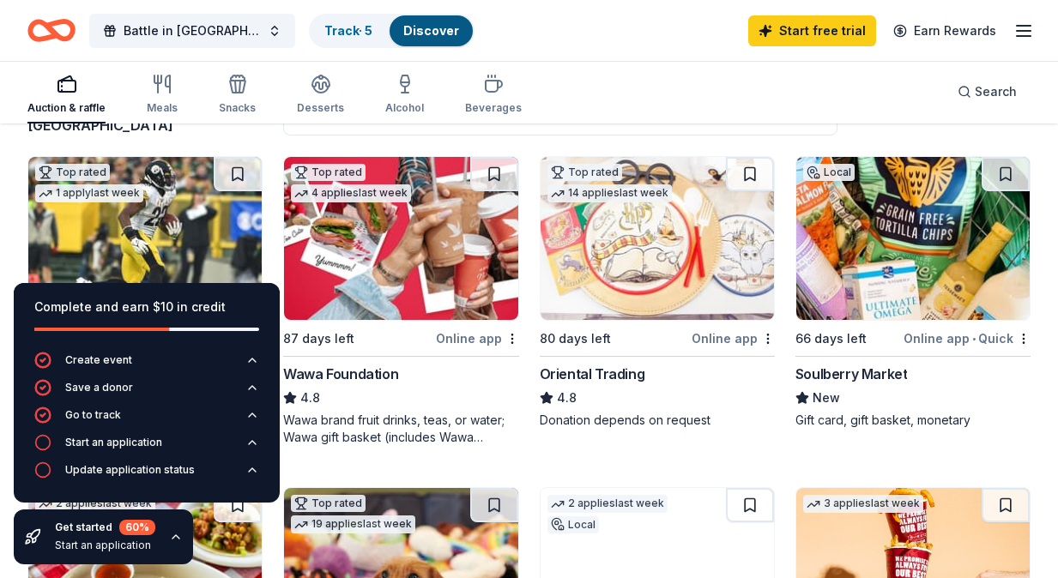
scroll to position [161, 0]
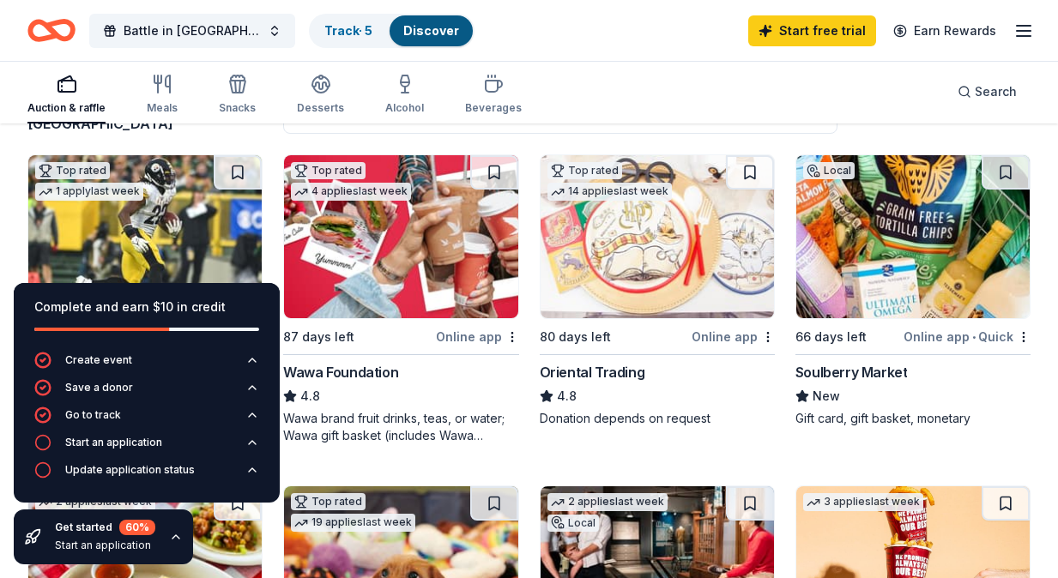
click at [383, 272] on img at bounding box center [400, 236] width 233 height 163
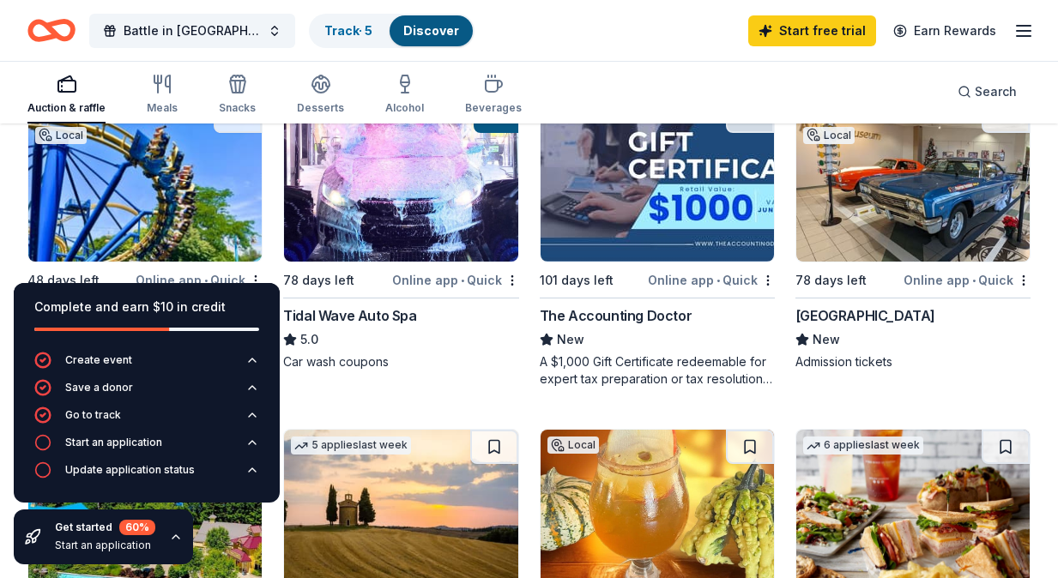
scroll to position [1217, 0]
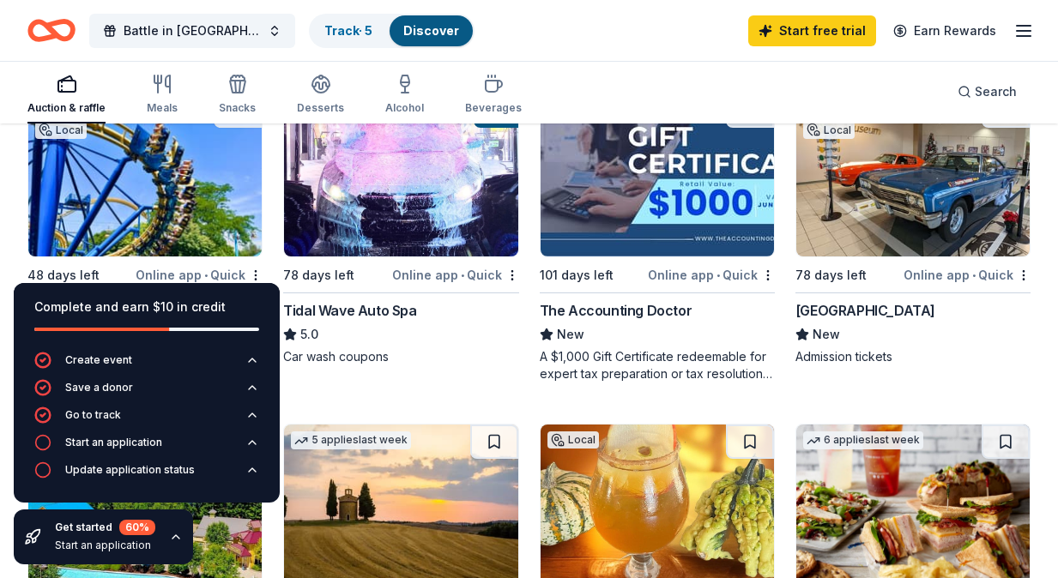
drag, startPoint x: 226, startPoint y: 399, endPoint x: 634, endPoint y: 358, distance: 410.5
click at [633, 358] on div "Complete and earn $10 in credit Create event Save a donor Go to track Start an …" at bounding box center [529, 176] width 1058 height 2534
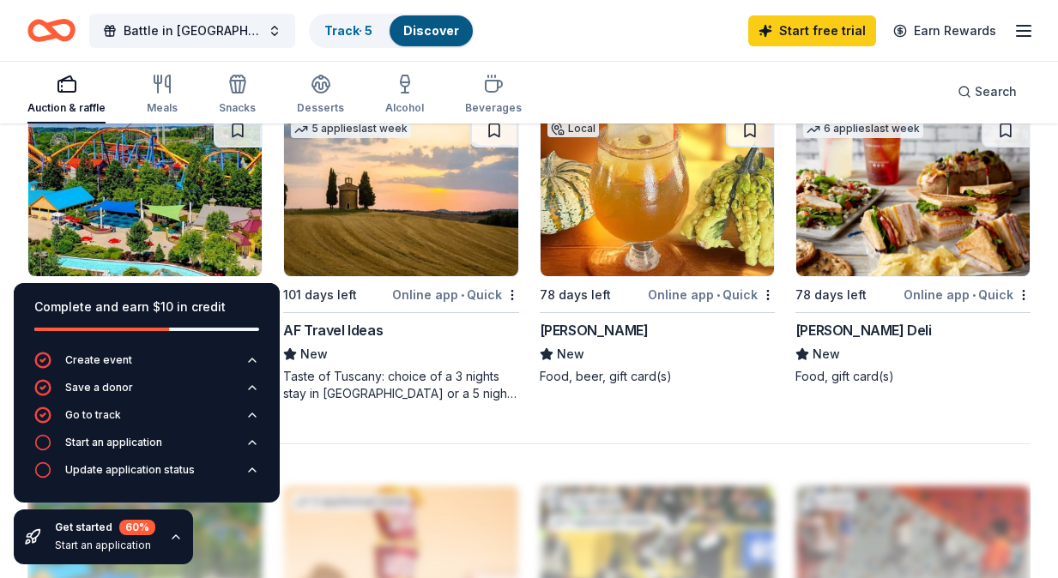
scroll to position [1527, 0]
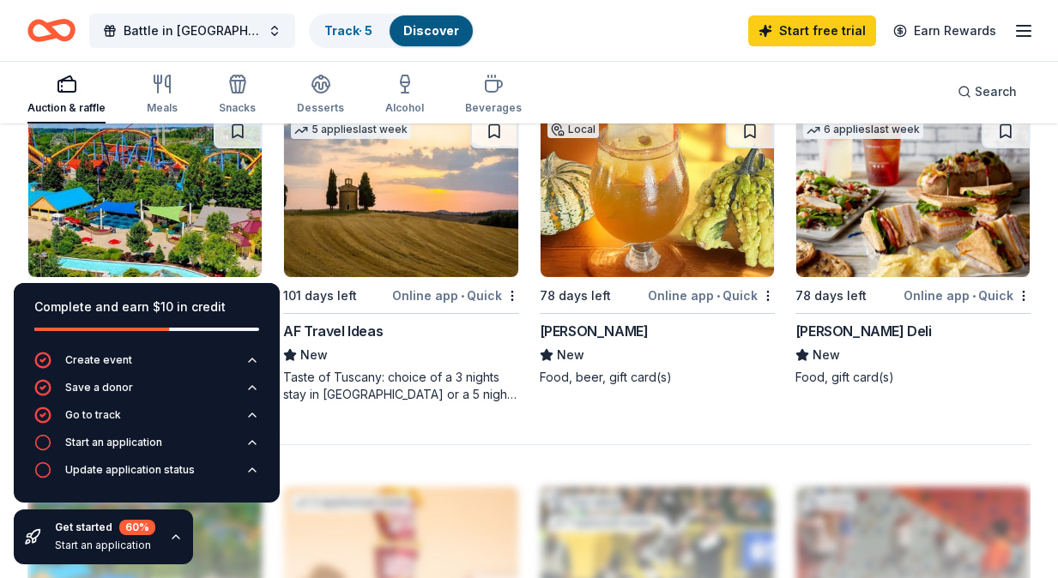
click at [659, 178] on img at bounding box center [657, 195] width 233 height 163
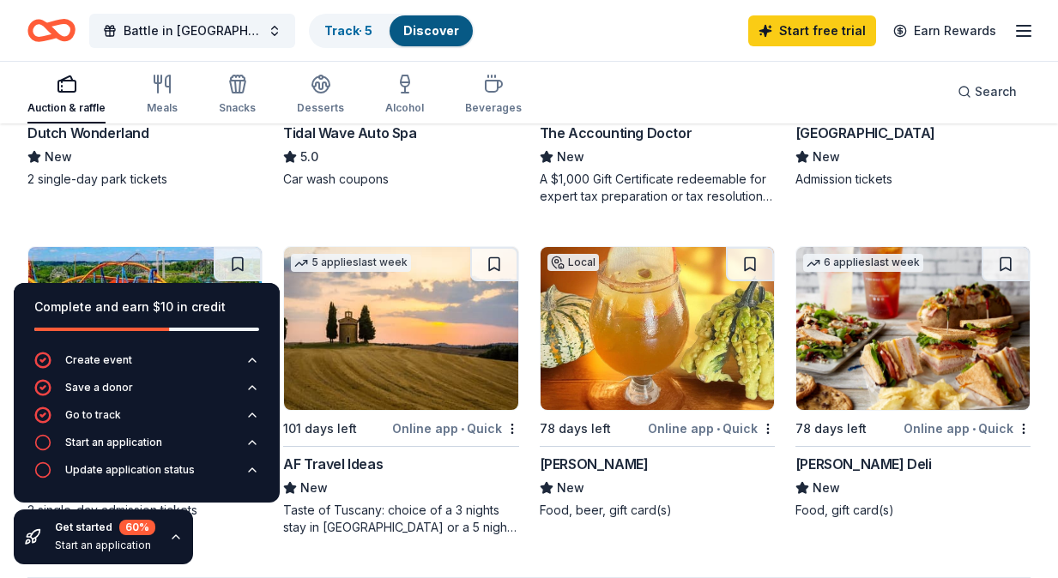
scroll to position [1395, 0]
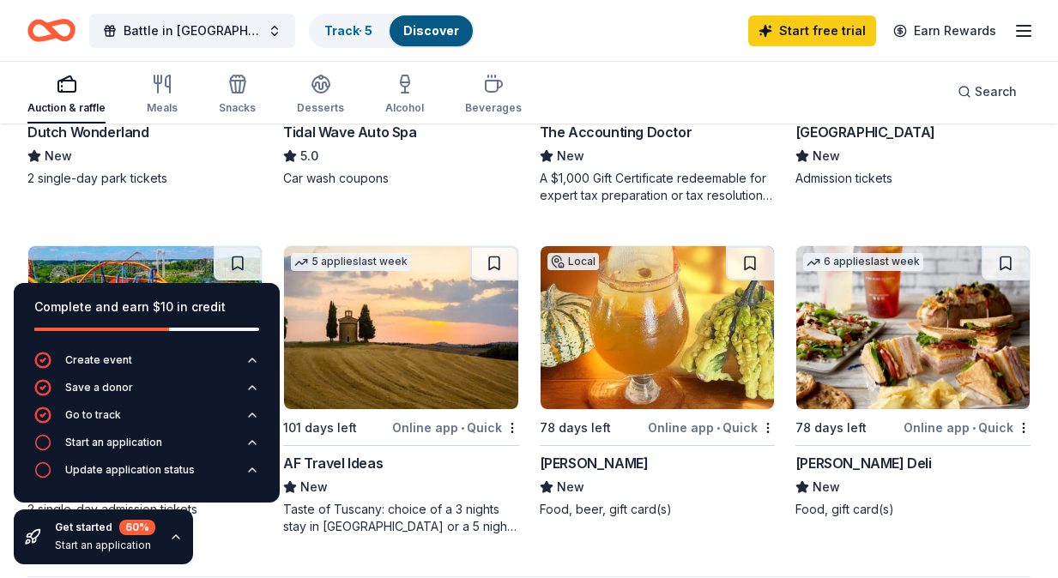
click at [953, 374] on img at bounding box center [912, 327] width 233 height 163
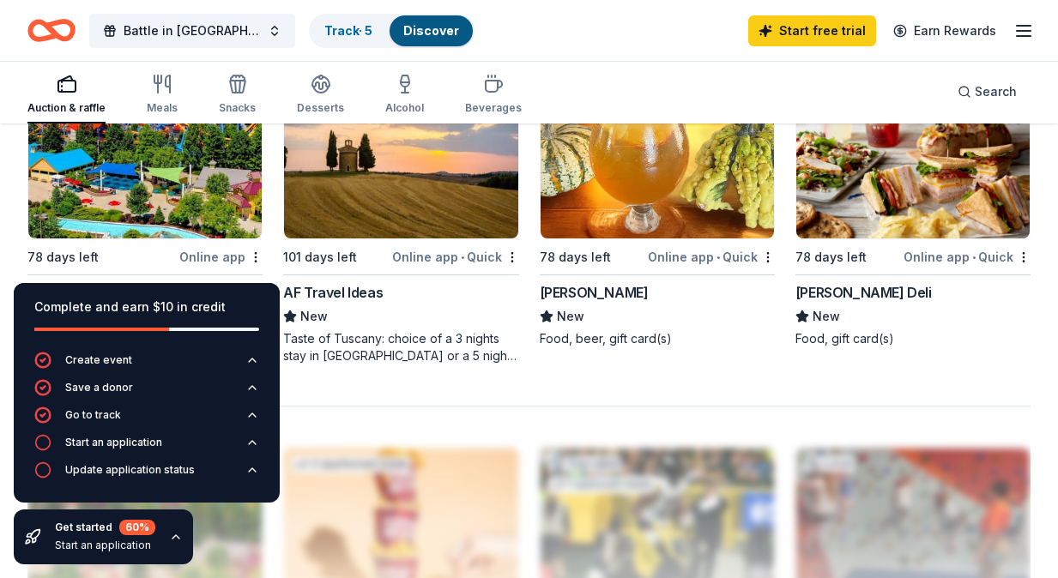
scroll to position [1568, 0]
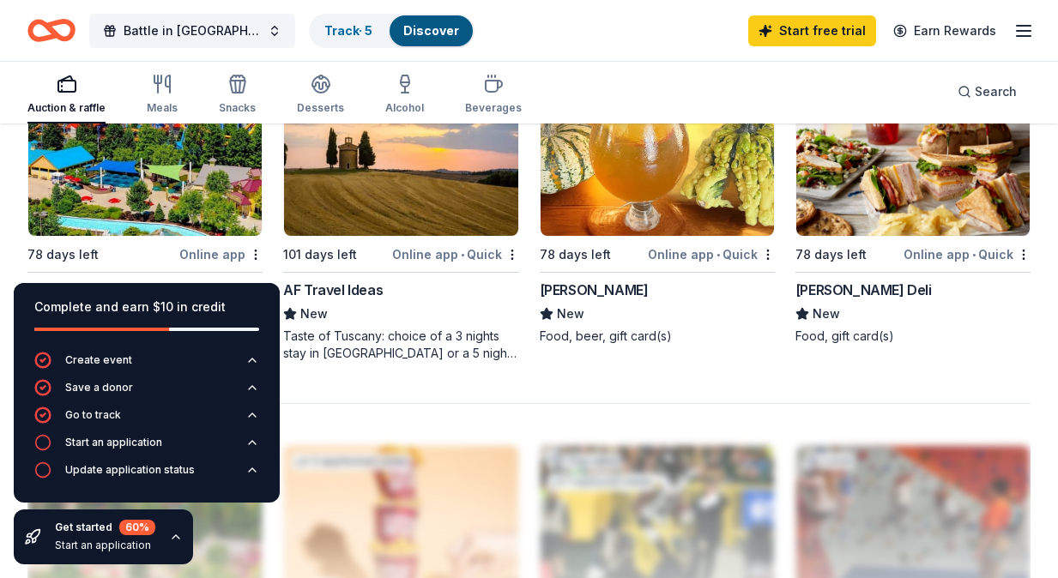
click at [209, 309] on div "Complete and earn $10 in credit" at bounding box center [146, 307] width 225 height 21
click at [75, 318] on div "Complete and earn $10 in credit" at bounding box center [146, 317] width 225 height 41
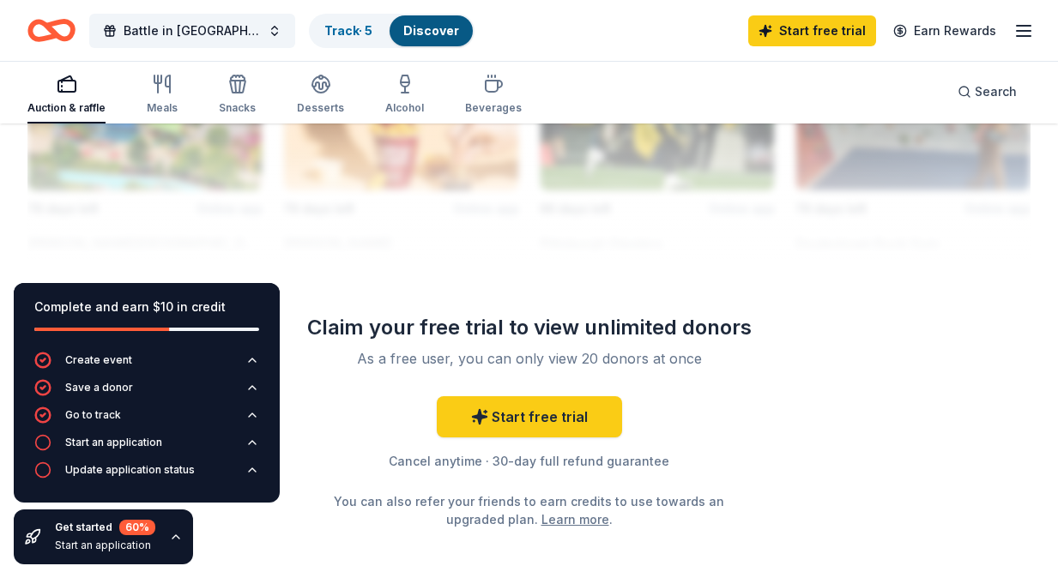
scroll to position [1989, 0]
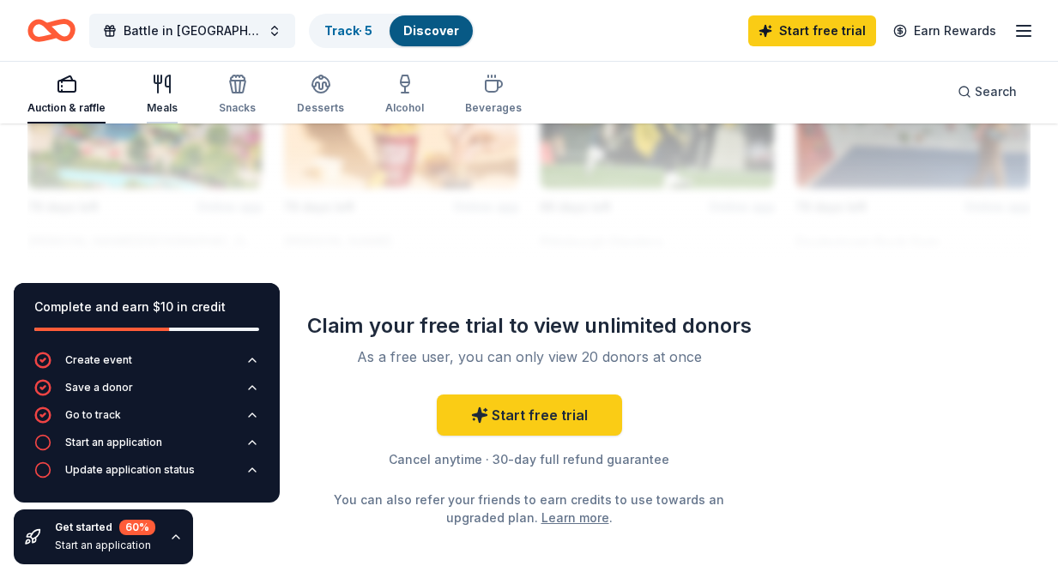
click at [166, 85] on icon "button" at bounding box center [162, 84] width 21 height 21
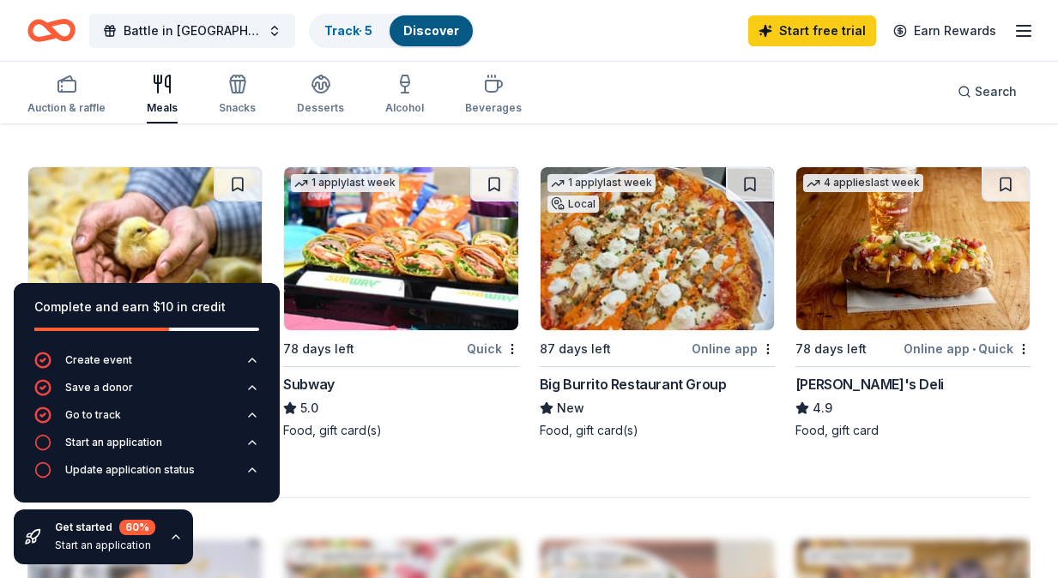
scroll to position [1472, 0]
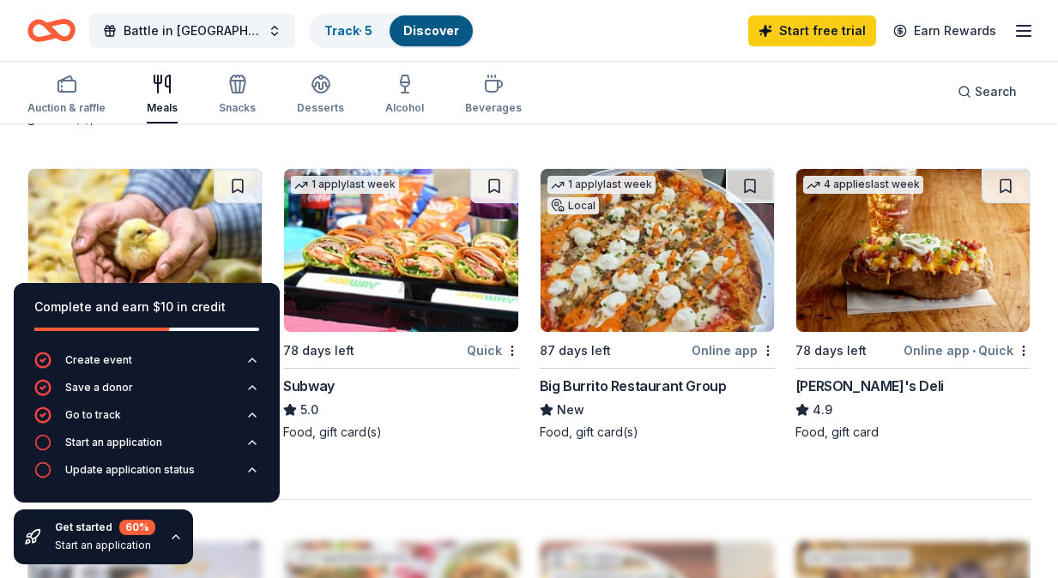
click at [375, 217] on img at bounding box center [400, 250] width 233 height 163
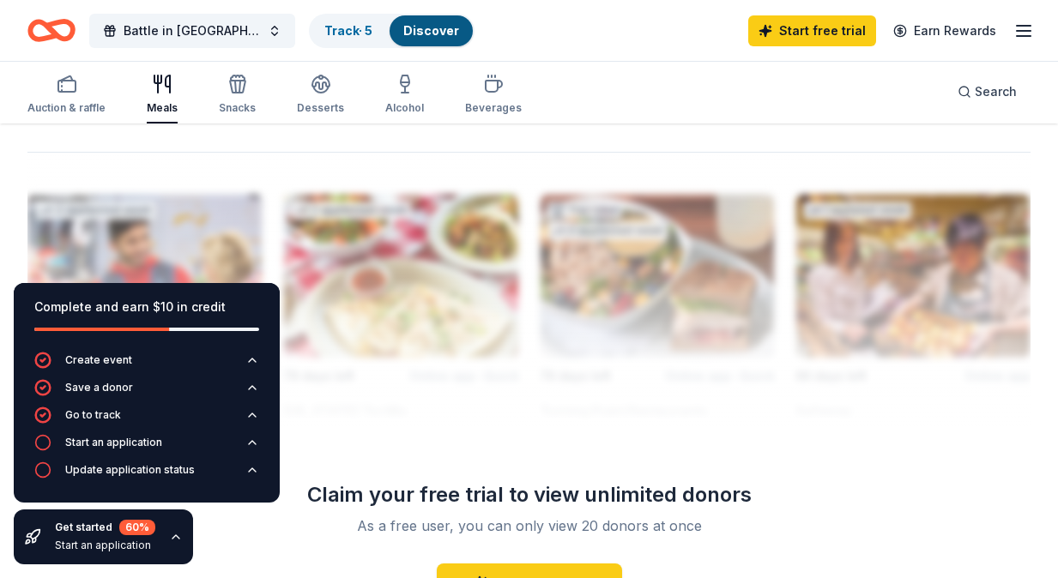
scroll to position [2081, 0]
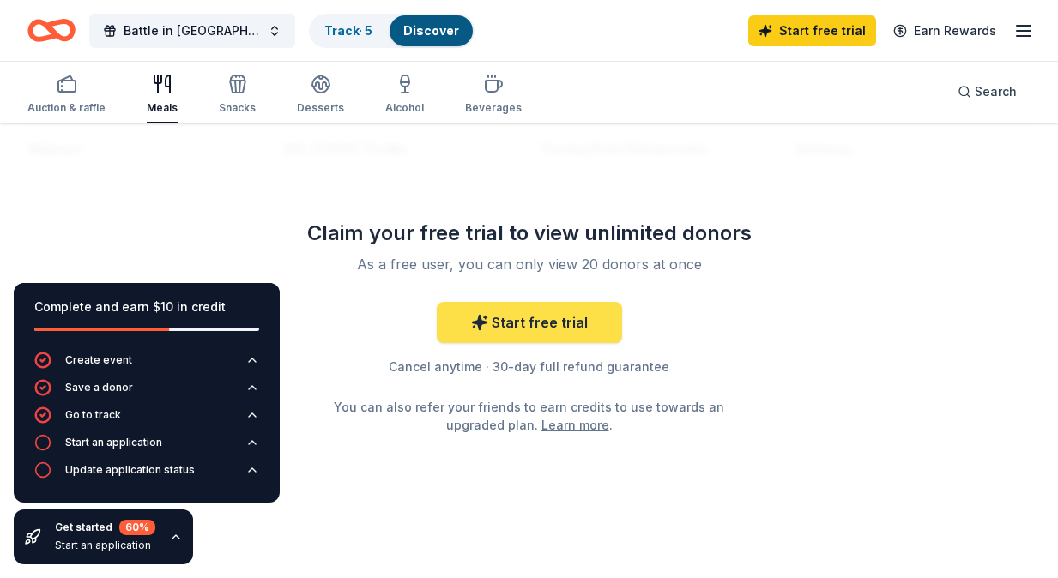
click at [522, 313] on link "Start free trial" at bounding box center [529, 322] width 185 height 41
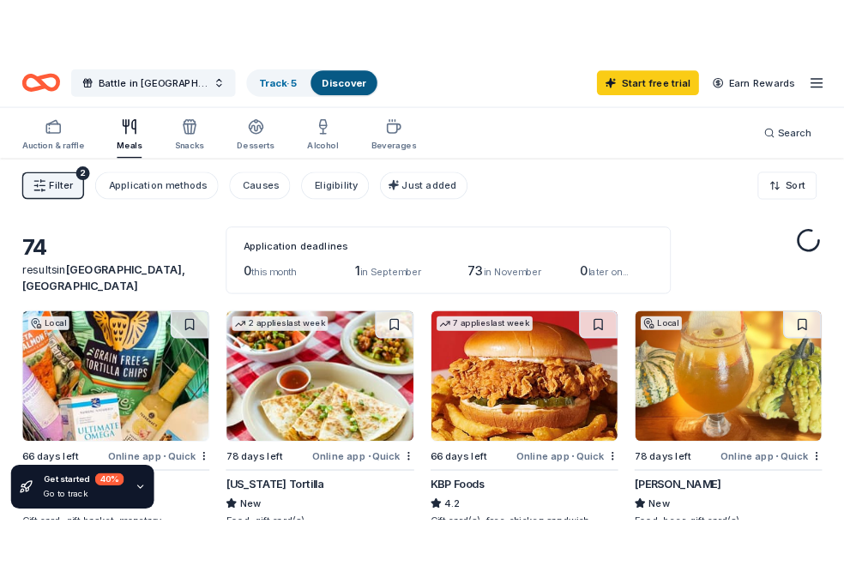
scroll to position [2081, 0]
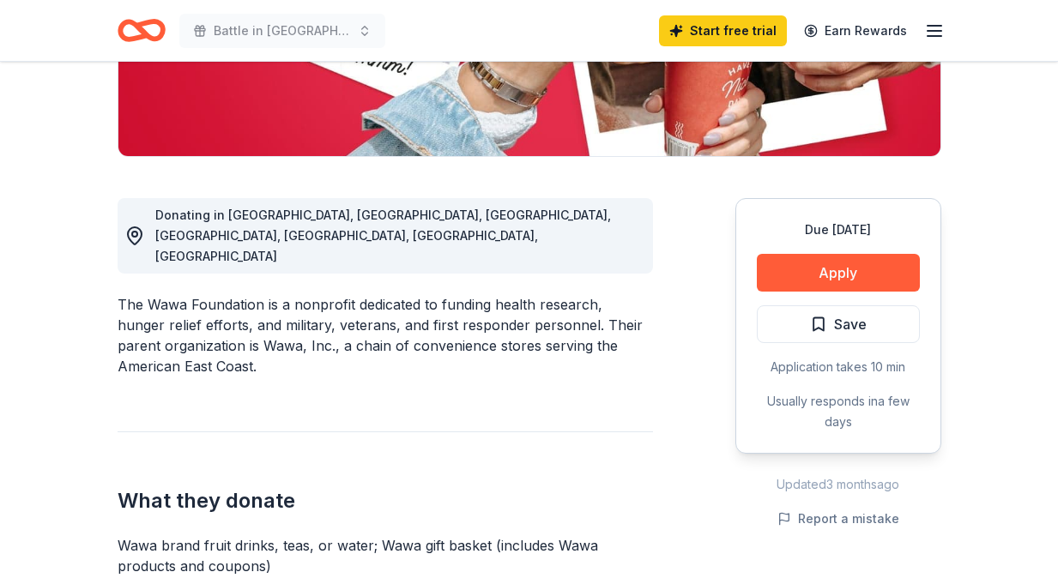
scroll to position [381, 0]
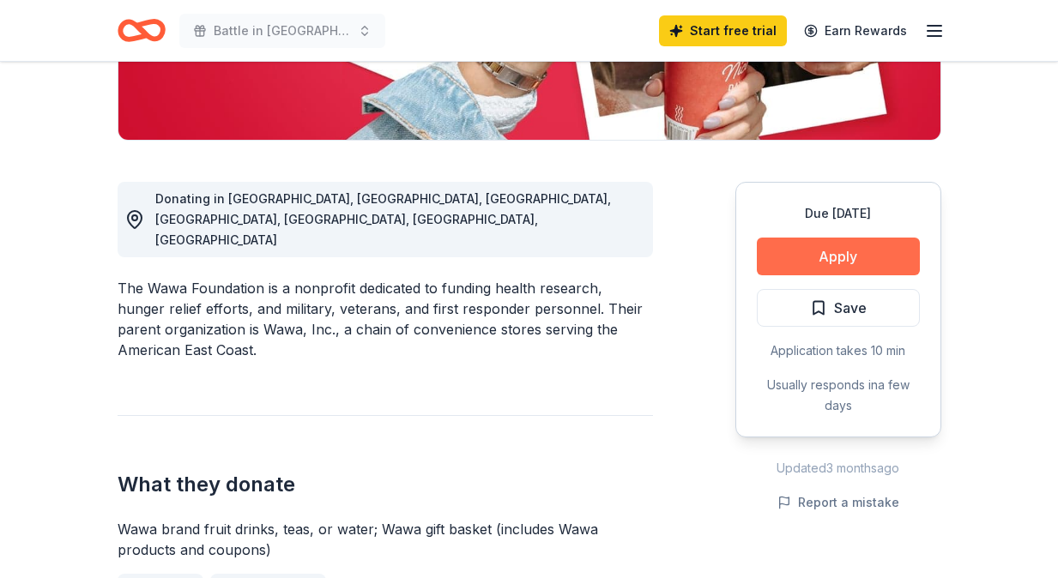
click at [831, 257] on button "Apply" at bounding box center [838, 257] width 163 height 38
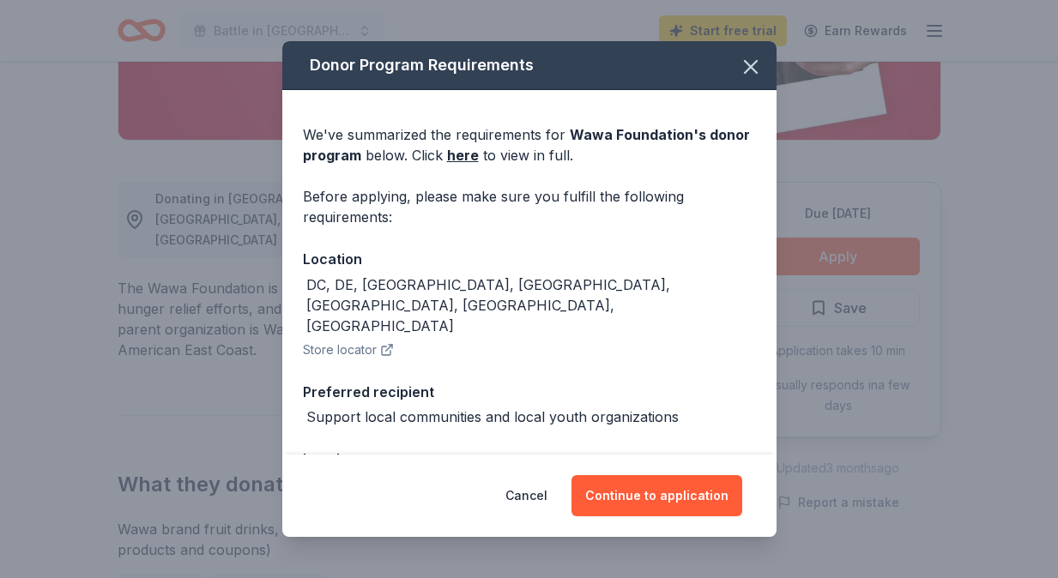
scroll to position [89, 0]
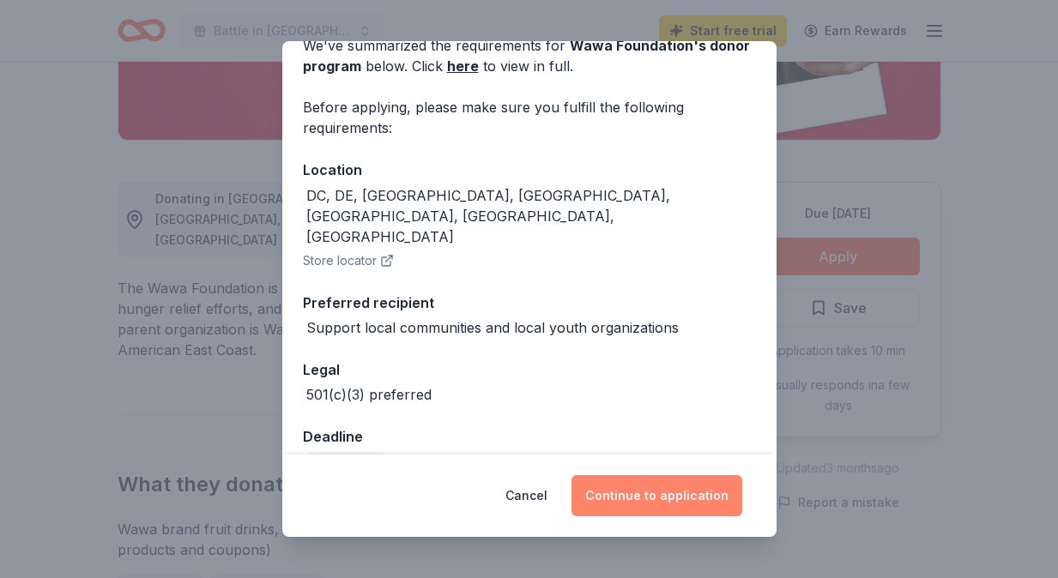
click at [643, 504] on button "Continue to application" at bounding box center [656, 495] width 171 height 41
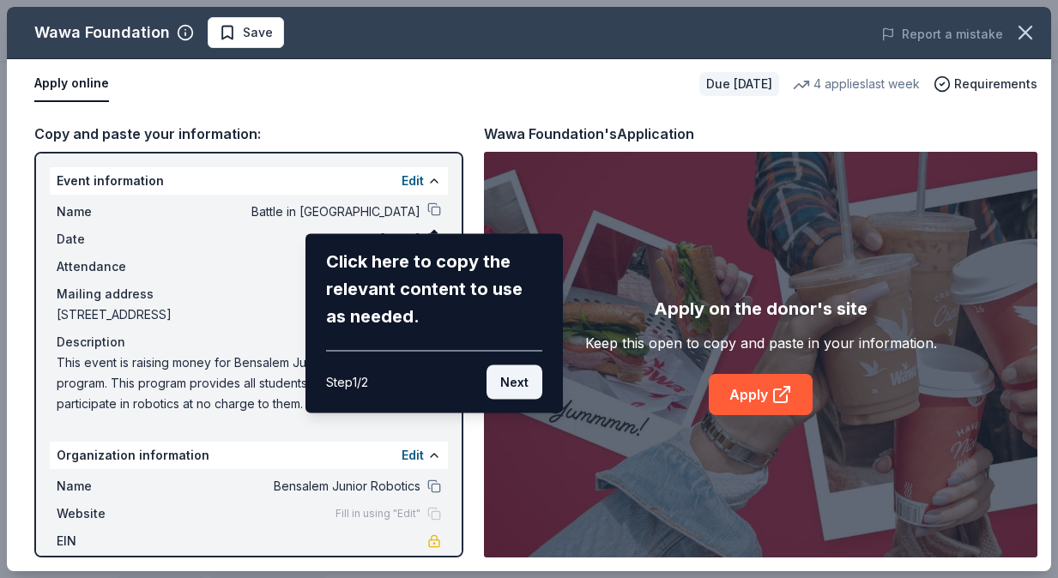
click at [533, 393] on button "Next" at bounding box center [514, 382] width 56 height 34
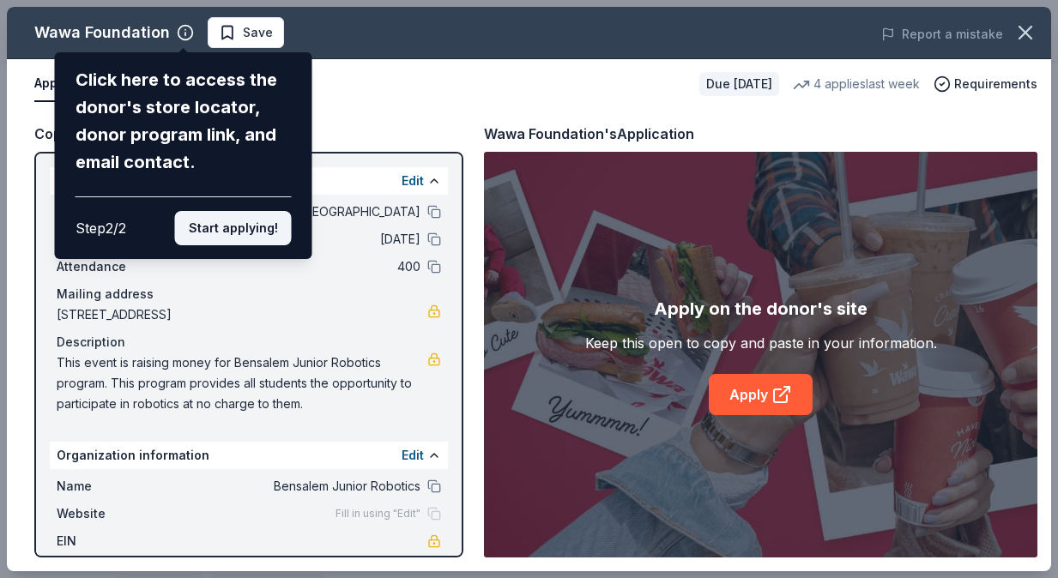
click at [263, 233] on button "Start applying!" at bounding box center [233, 228] width 117 height 34
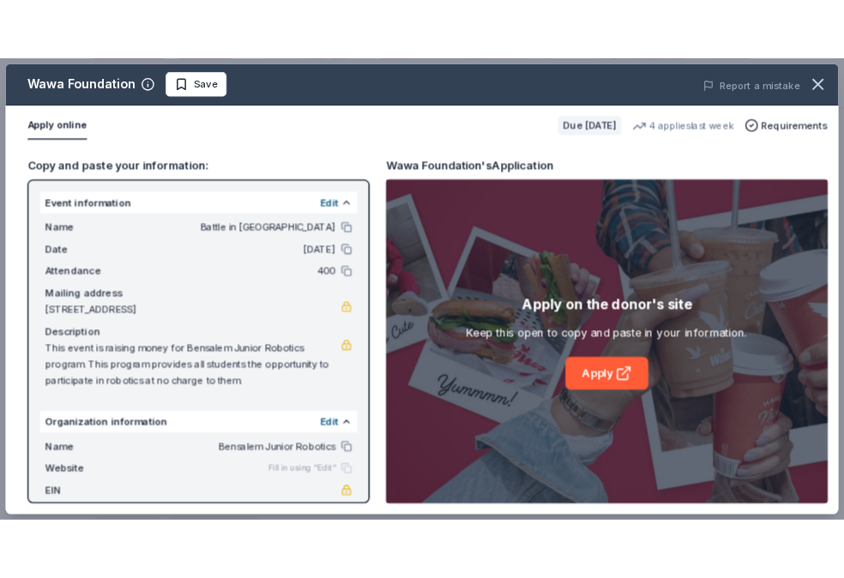
scroll to position [44, 0]
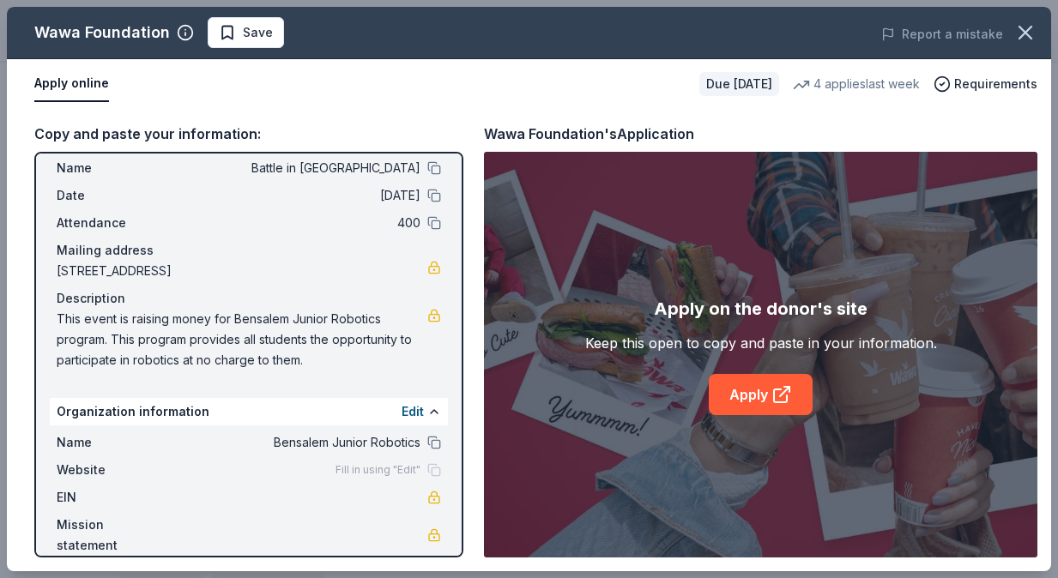
click at [819, 399] on div "Apply on the donor's site Keep this open to copy and paste in your information.…" at bounding box center [761, 355] width 352 height 120
click at [778, 402] on icon at bounding box center [781, 394] width 21 height 21
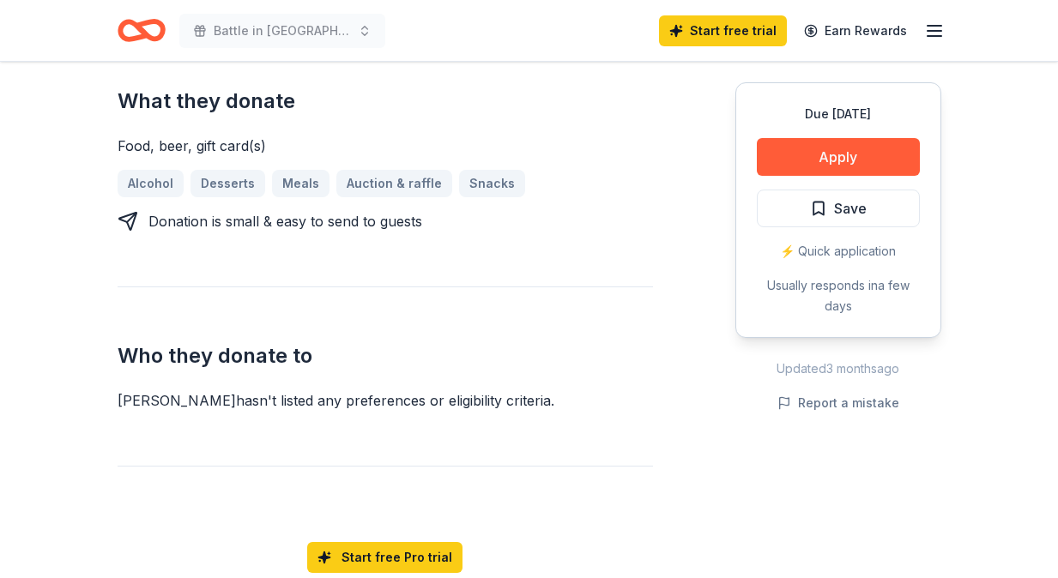
scroll to position [674, 0]
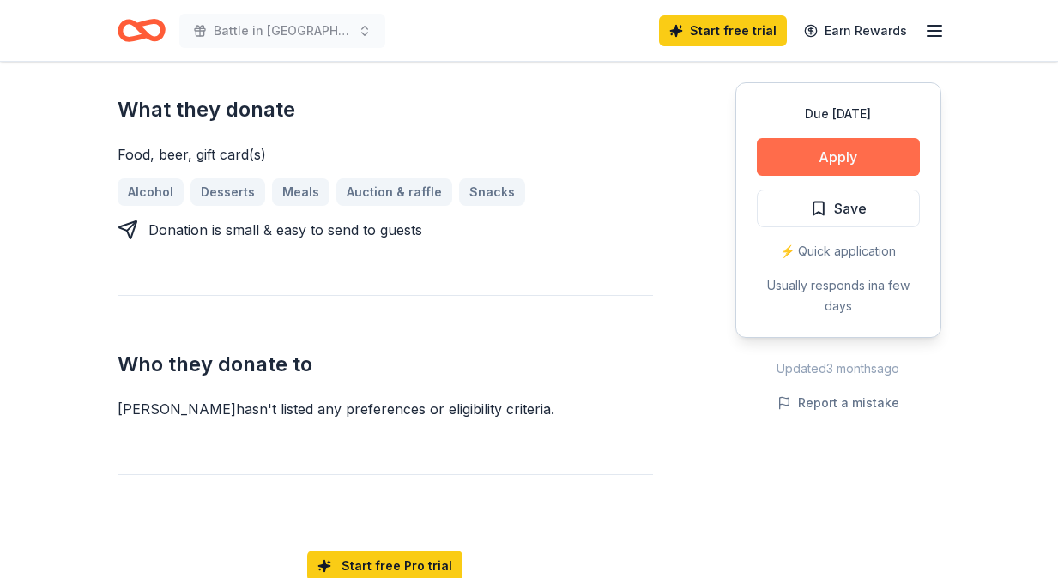
click at [859, 156] on button "Apply" at bounding box center [838, 157] width 163 height 38
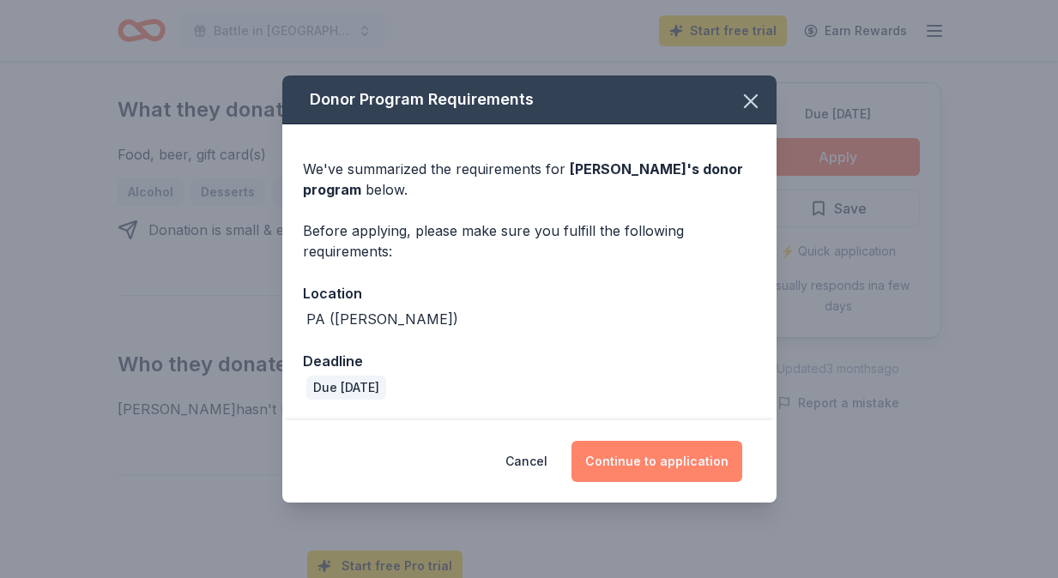
click at [645, 466] on button "Continue to application" at bounding box center [656, 461] width 171 height 41
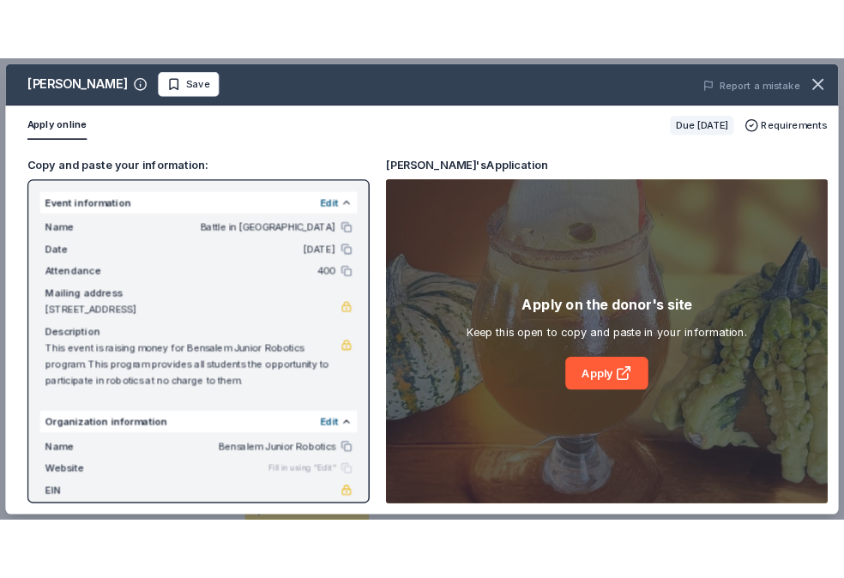
scroll to position [44, 0]
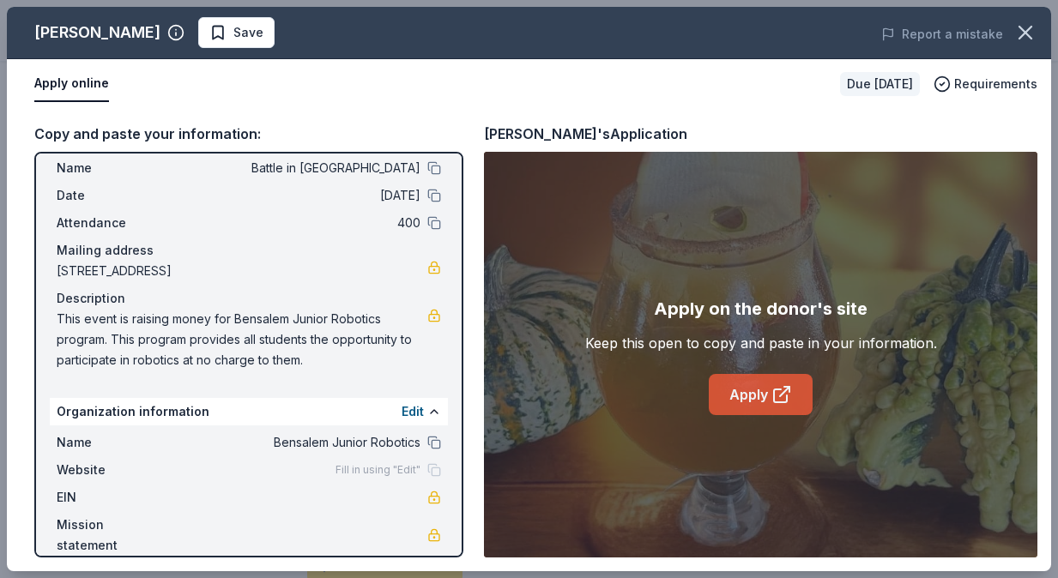
click at [758, 396] on link "Apply" at bounding box center [761, 394] width 104 height 41
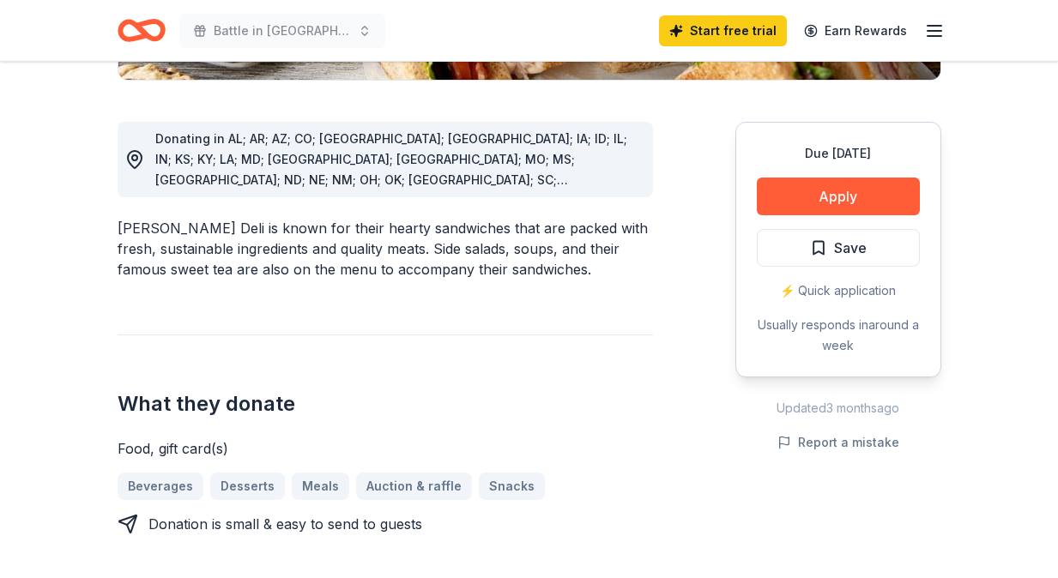
scroll to position [444, 0]
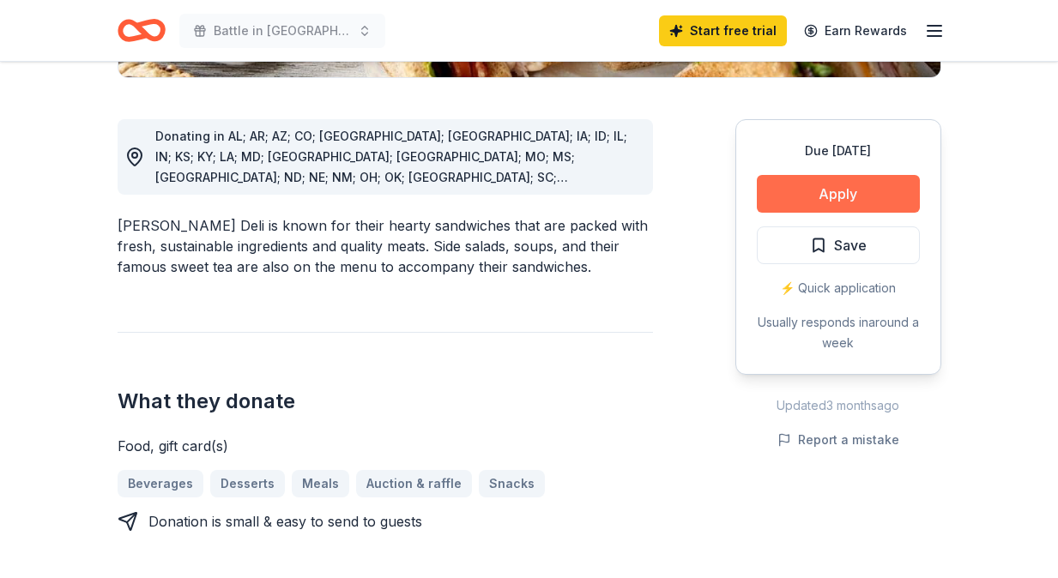
click at [879, 202] on button "Apply" at bounding box center [838, 194] width 163 height 38
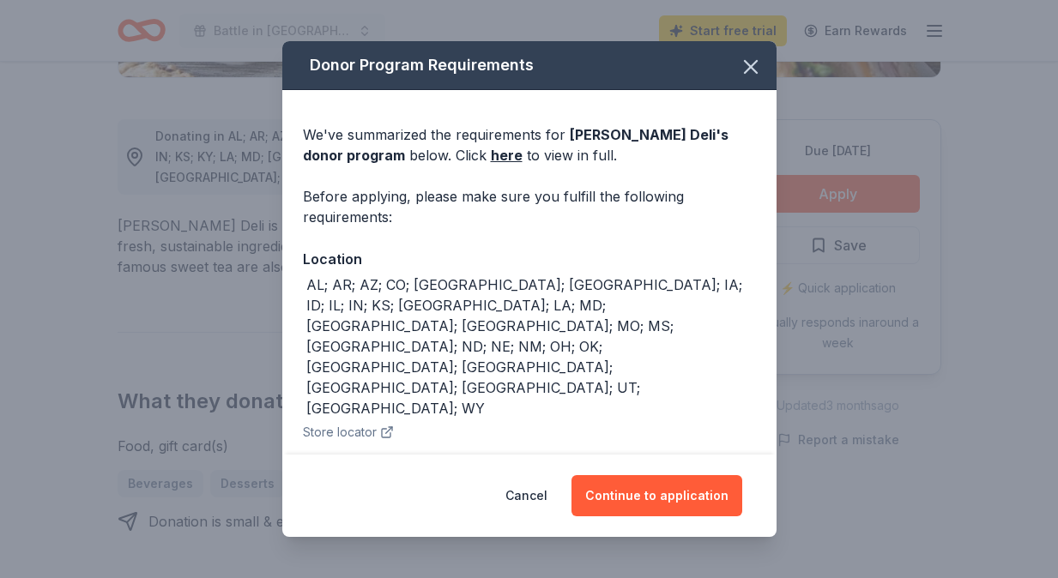
scroll to position [43, 0]
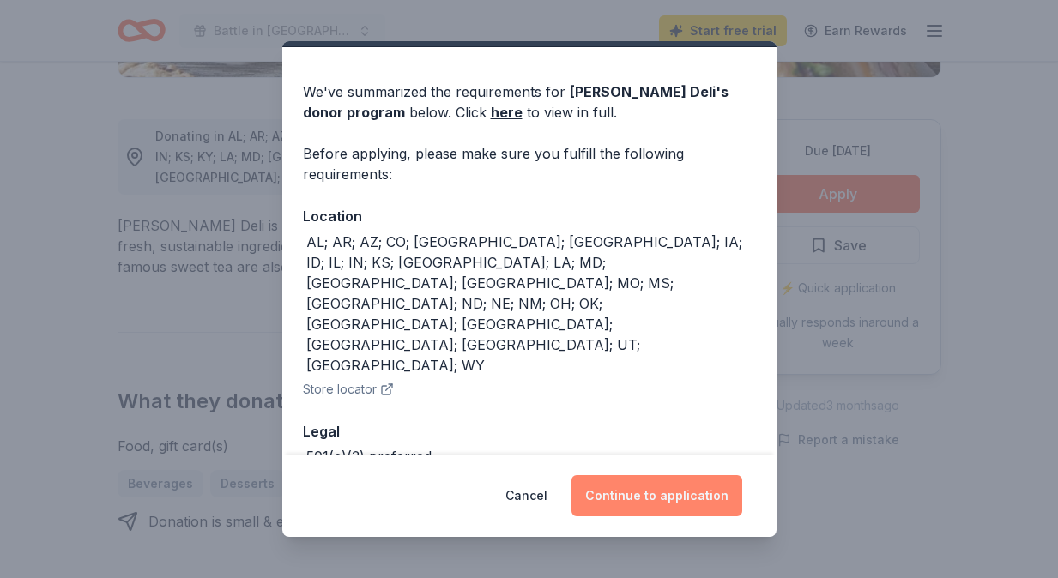
click at [638, 496] on button "Continue to application" at bounding box center [656, 495] width 171 height 41
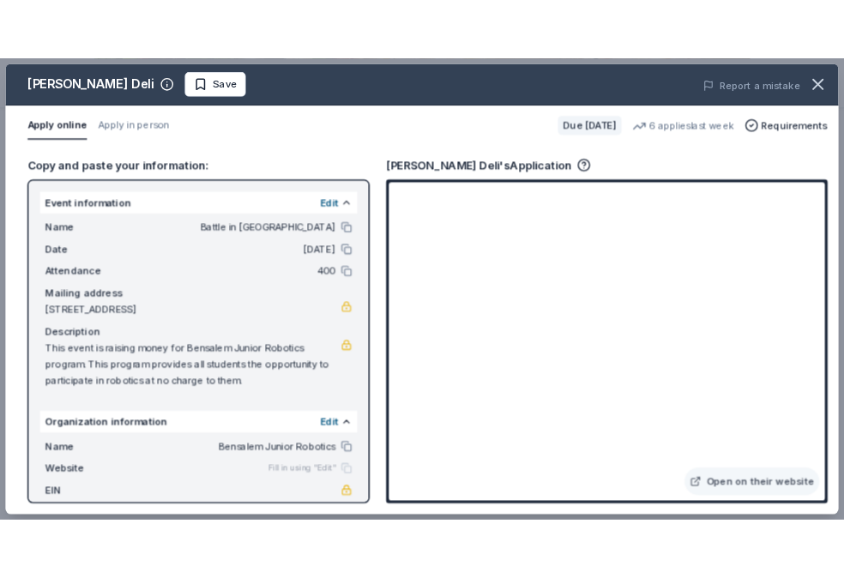
scroll to position [44, 0]
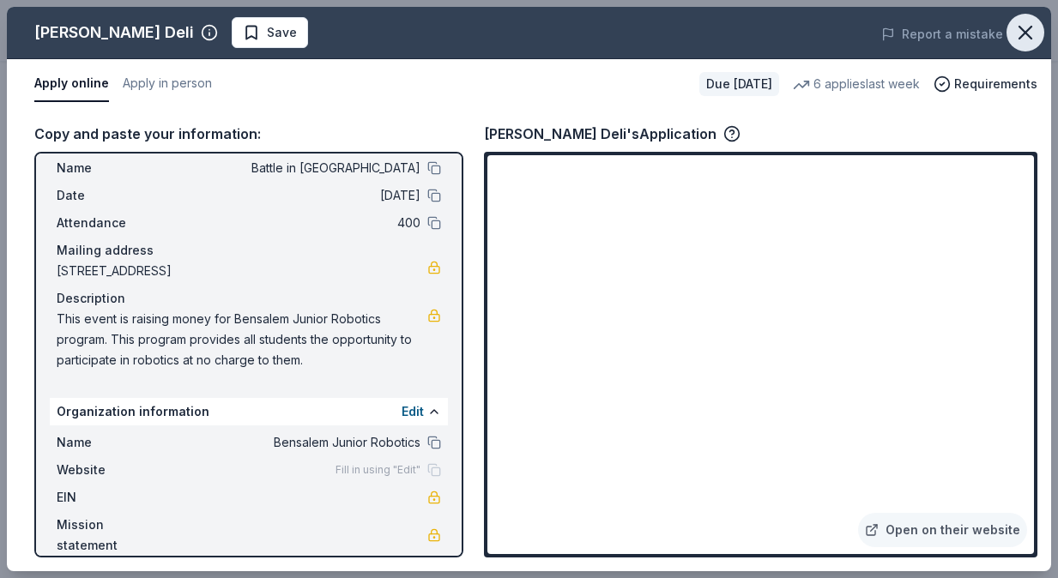
click at [1033, 34] on icon "button" at bounding box center [1025, 33] width 24 height 24
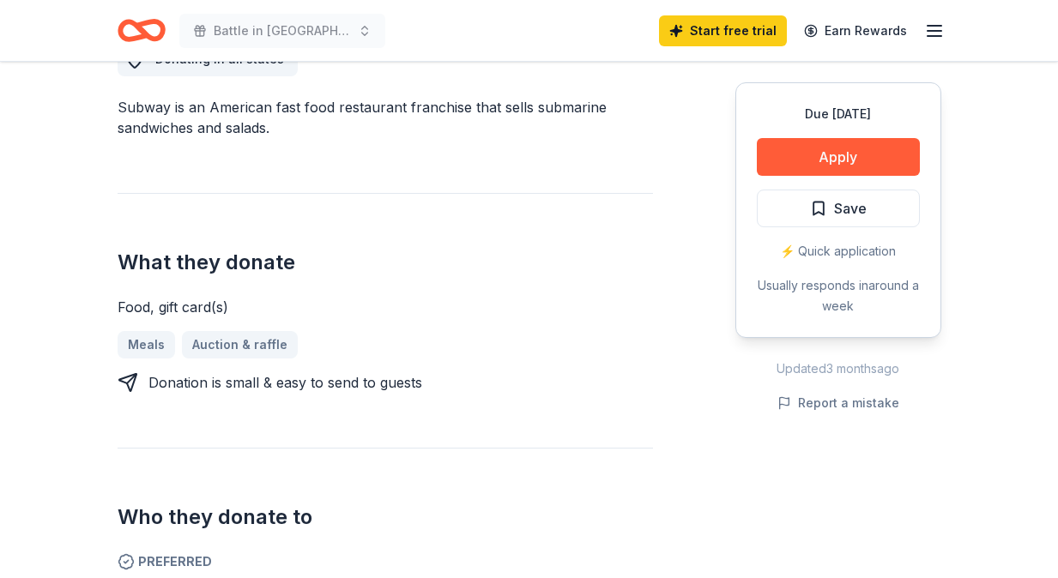
scroll to position [522, 0]
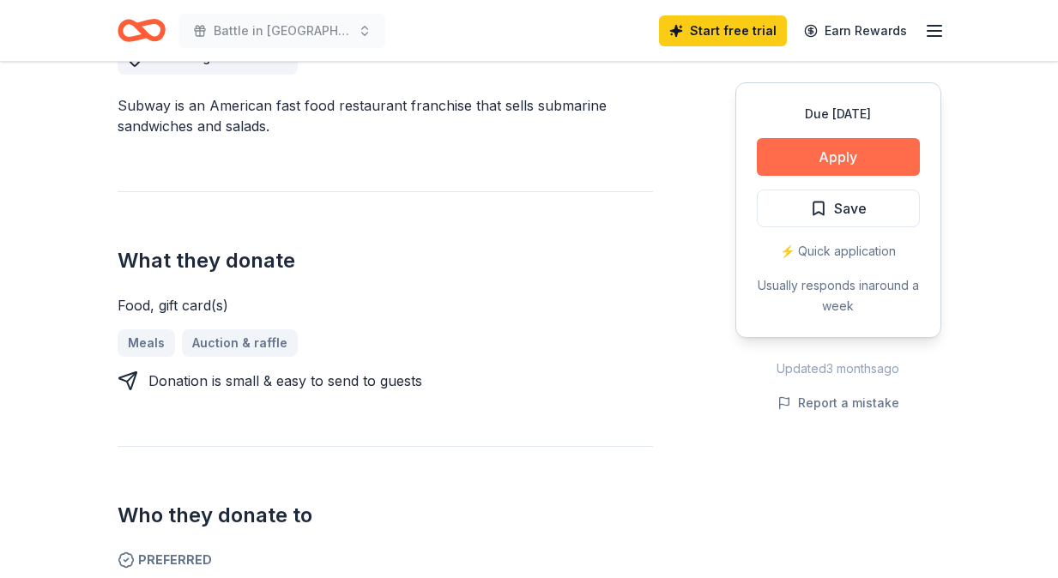
click at [799, 165] on button "Apply" at bounding box center [838, 157] width 163 height 38
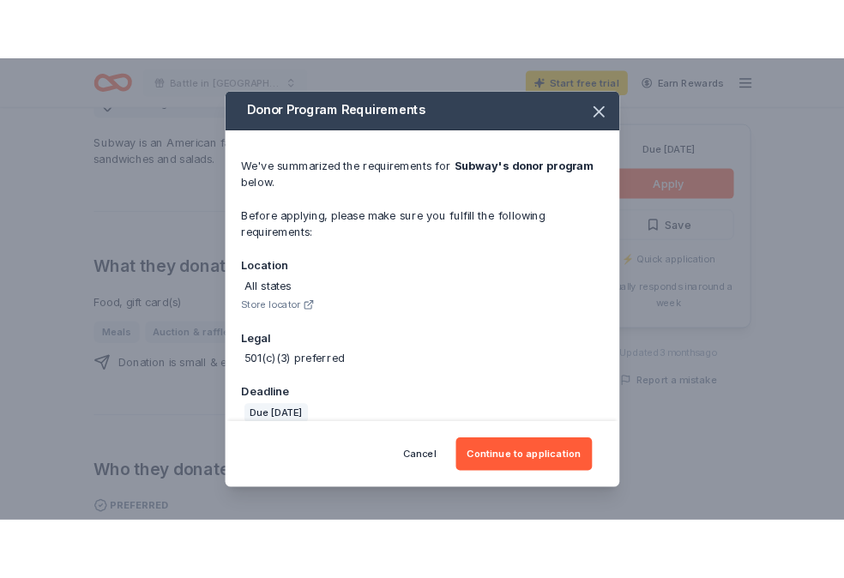
scroll to position [22, 0]
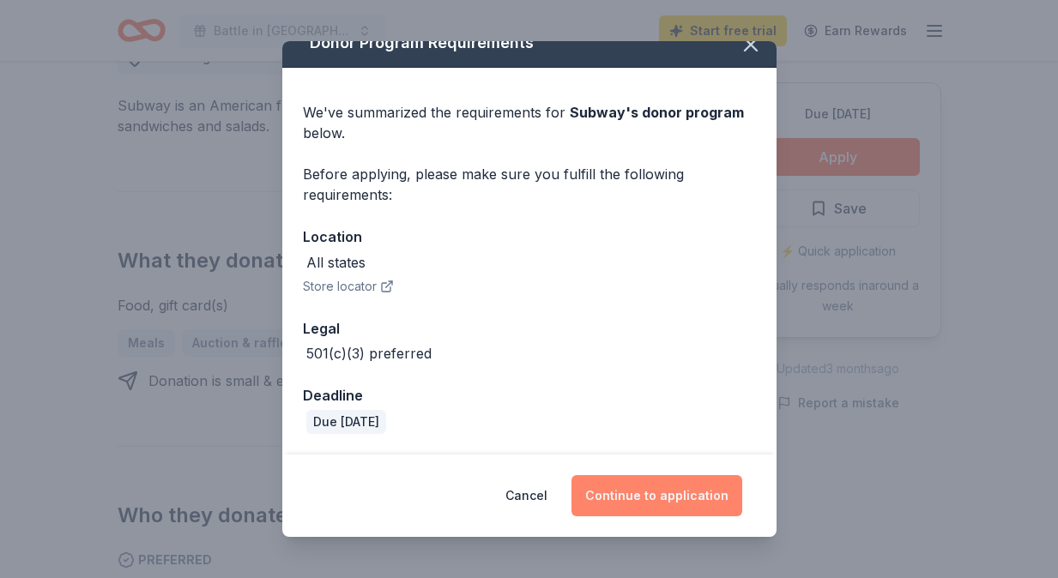
click at [608, 497] on button "Continue to application" at bounding box center [656, 495] width 171 height 41
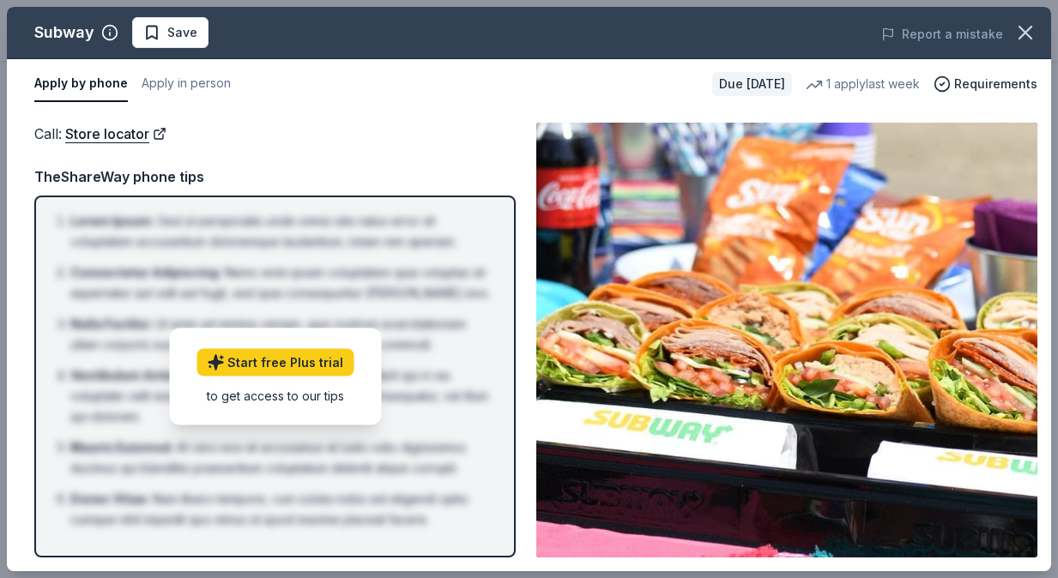
click at [833, 287] on img at bounding box center [786, 340] width 501 height 435
click at [1031, 27] on icon "button" at bounding box center [1025, 33] width 24 height 24
